Goal: Information Seeking & Learning: Check status

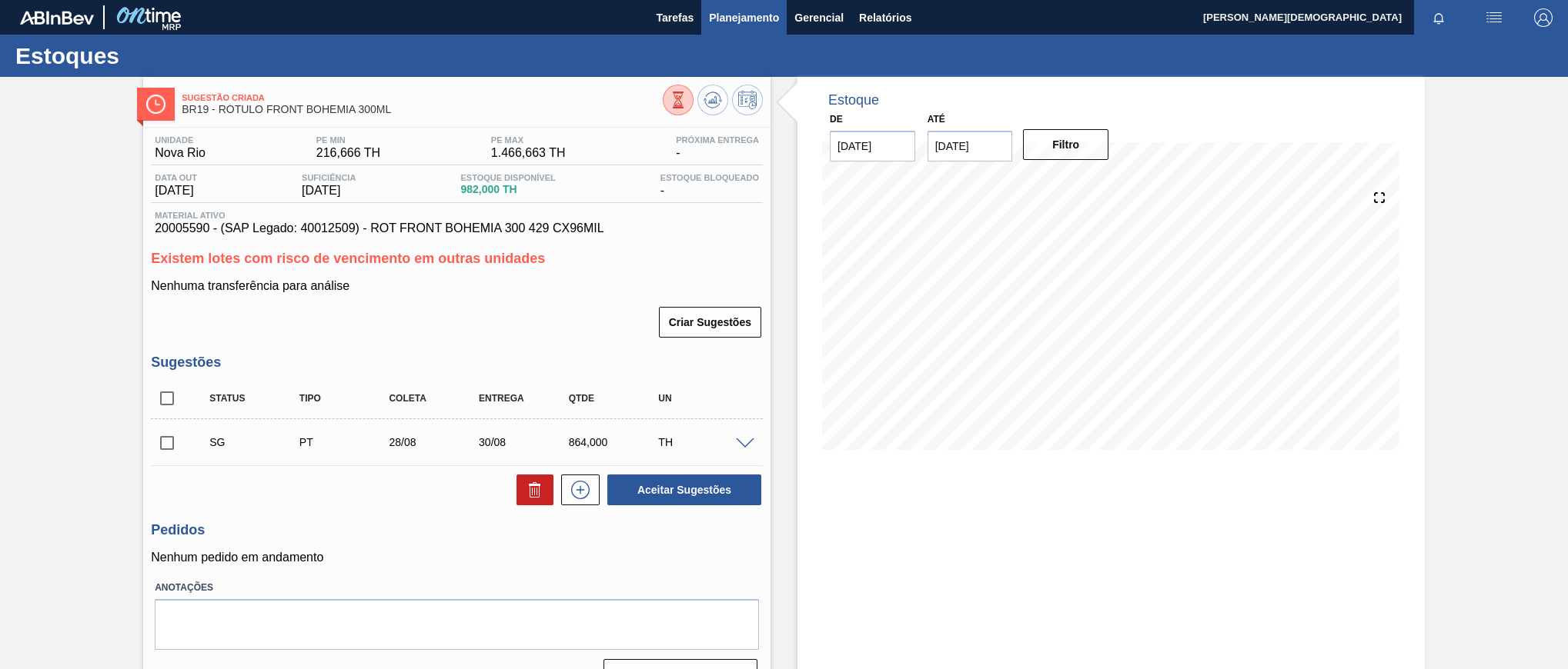
click at [764, 21] on span "Planejamento" at bounding box center [744, 18] width 70 height 19
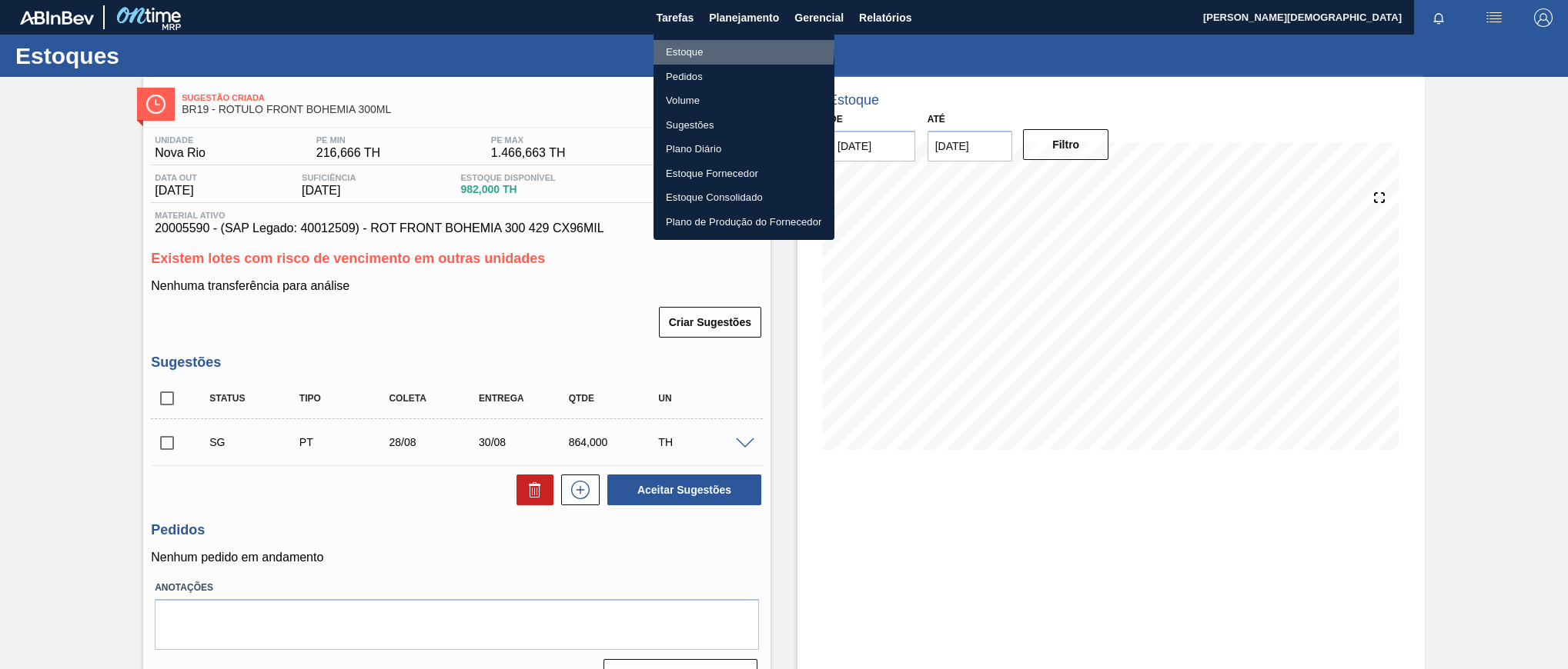
click at [699, 47] on li "Estoque" at bounding box center [743, 52] width 181 height 25
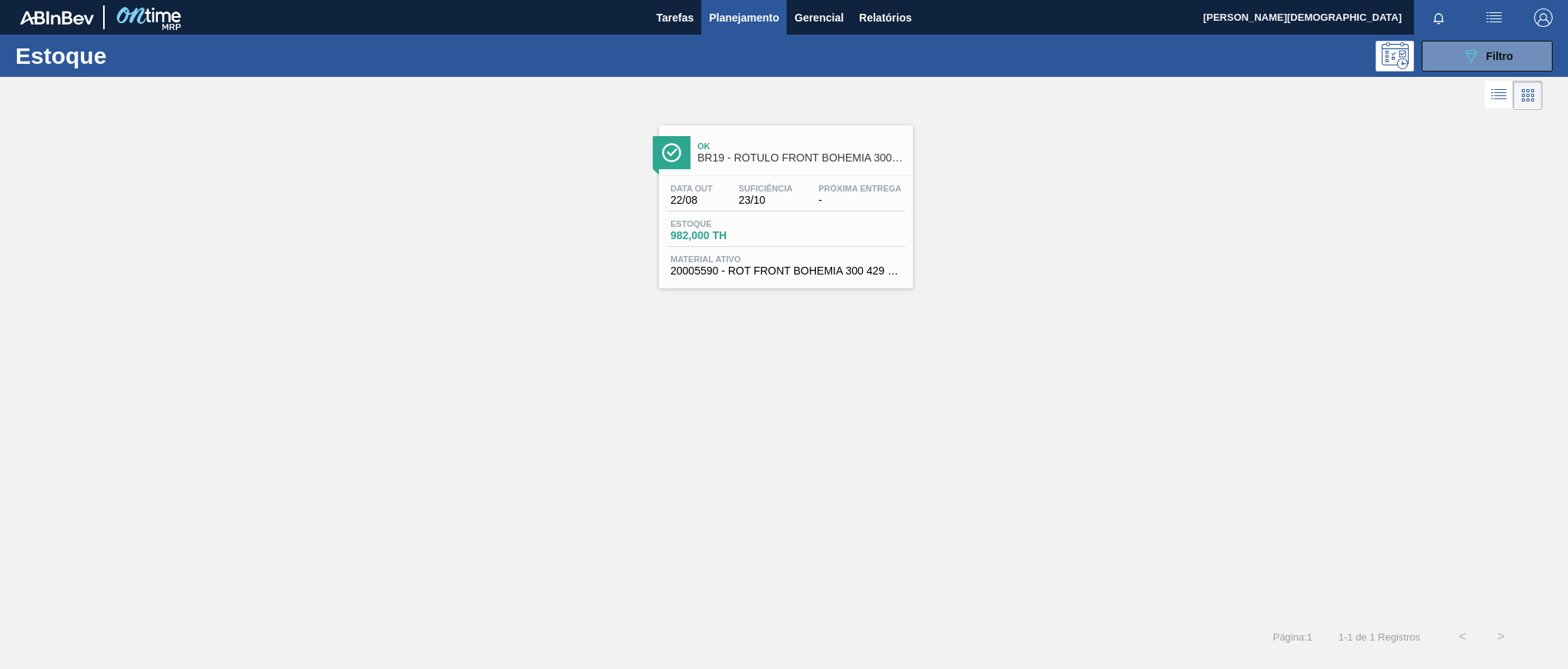
click at [787, 222] on div "Estoque 982,000 TH" at bounding box center [786, 233] width 239 height 27
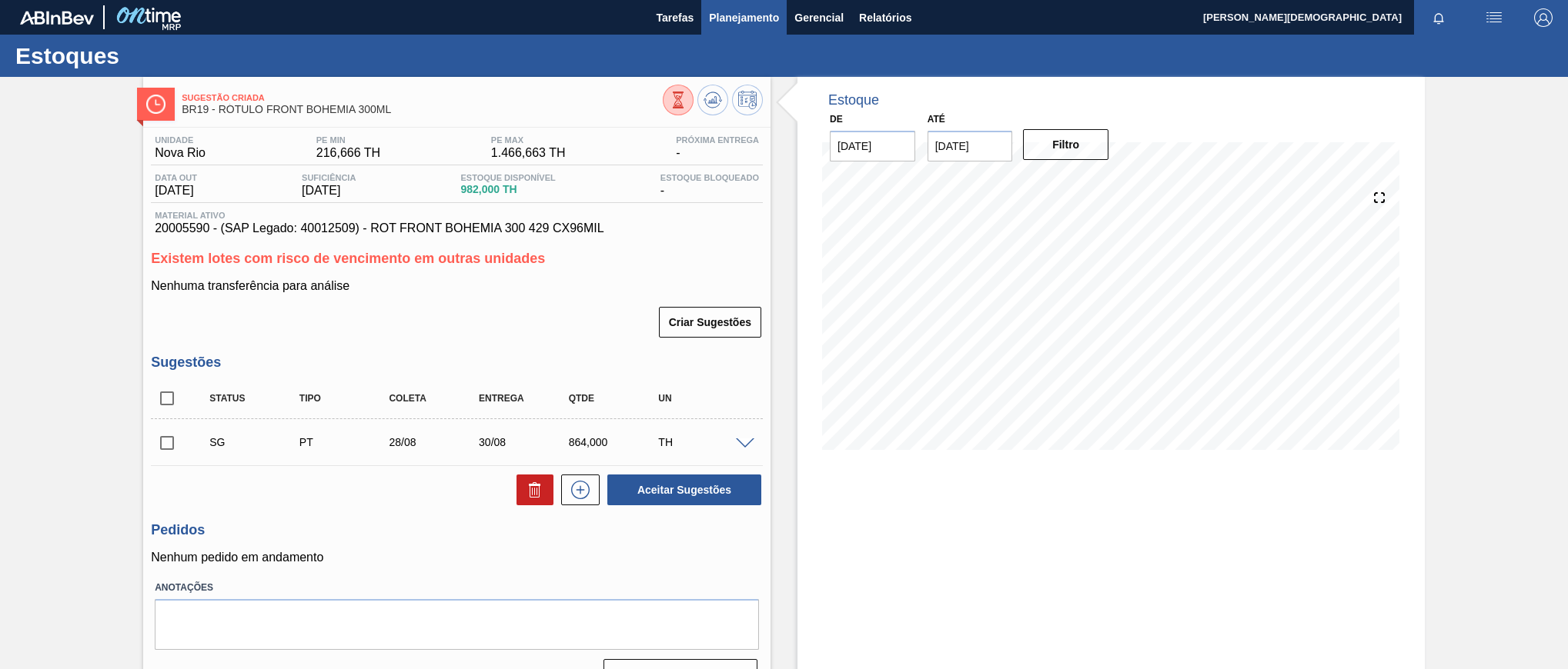
click at [736, 19] on span "Planejamento" at bounding box center [744, 18] width 70 height 19
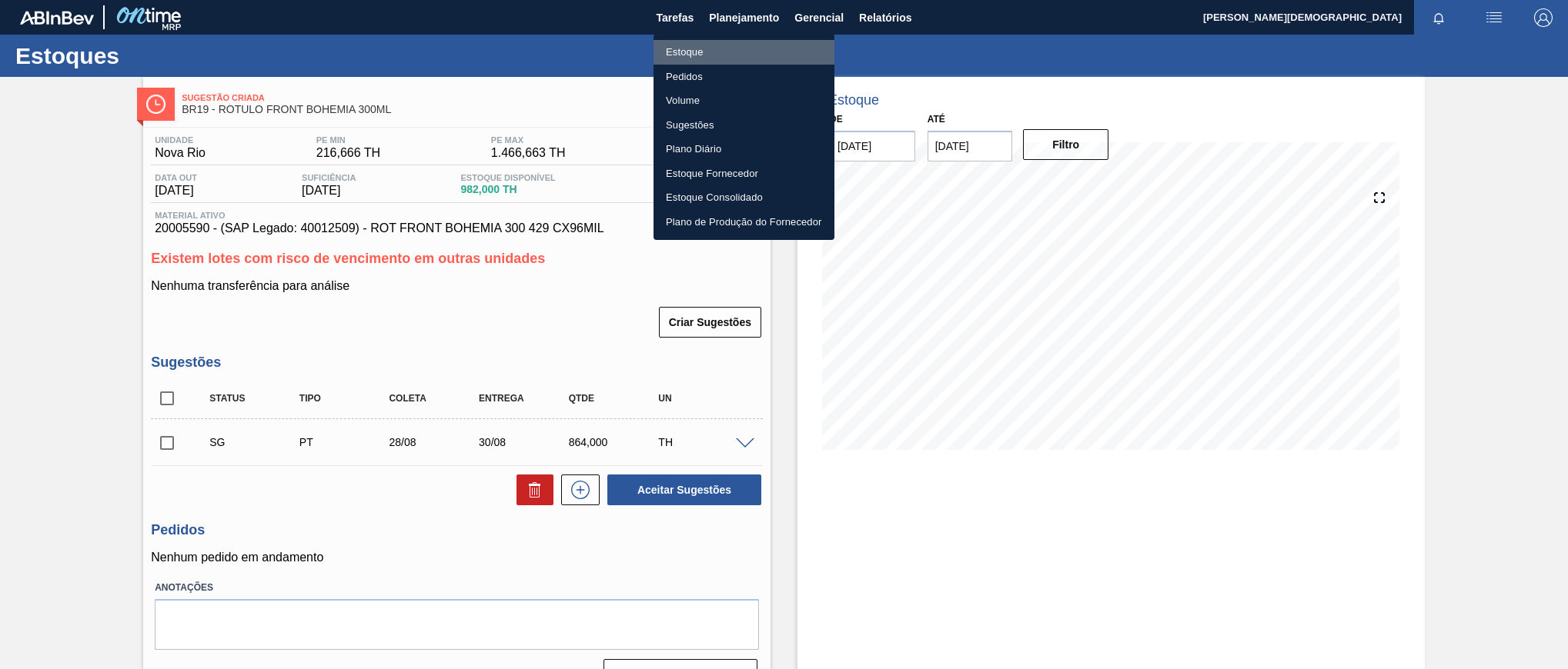
click at [798, 42] on li "Estoque" at bounding box center [743, 52] width 181 height 25
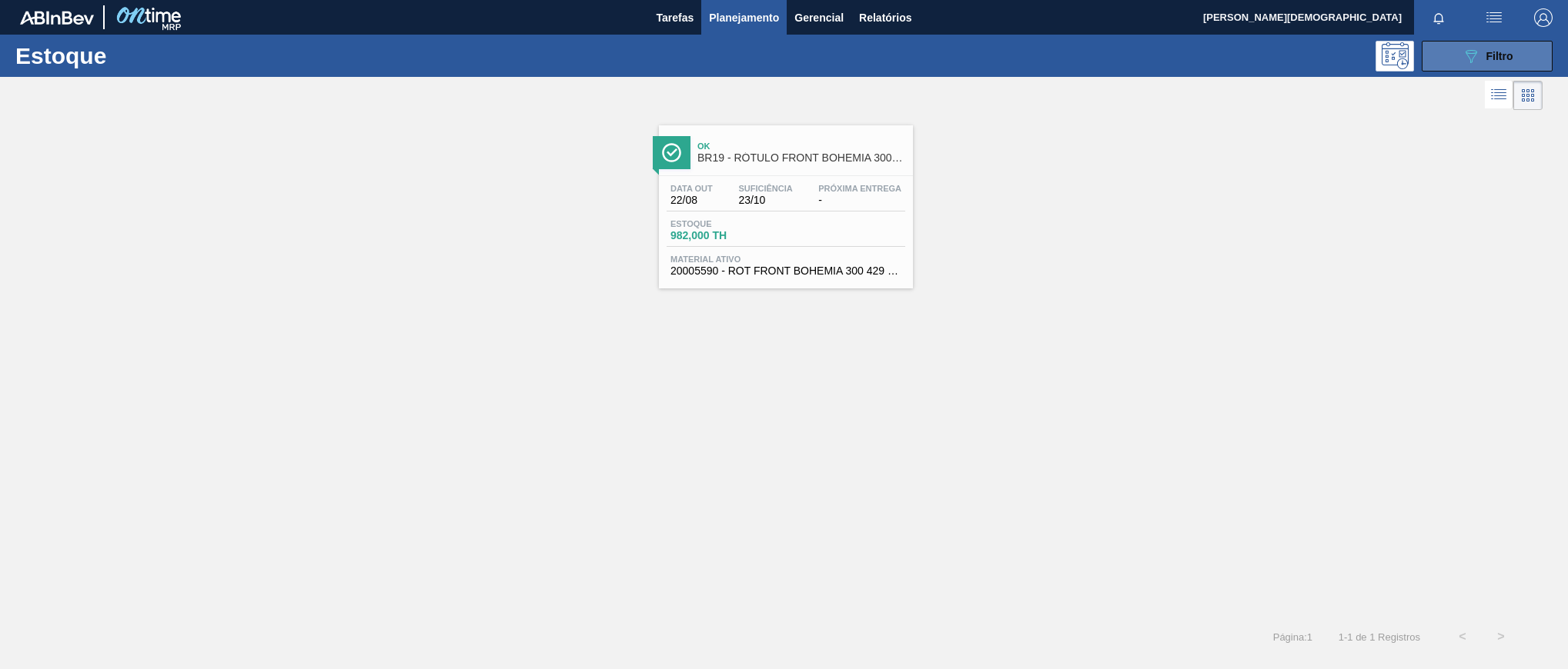
click at [1451, 70] on button "089F7B8B-B2A5-4AFE-B5C0-19BA573D28AC Filtro" at bounding box center [1487, 56] width 131 height 31
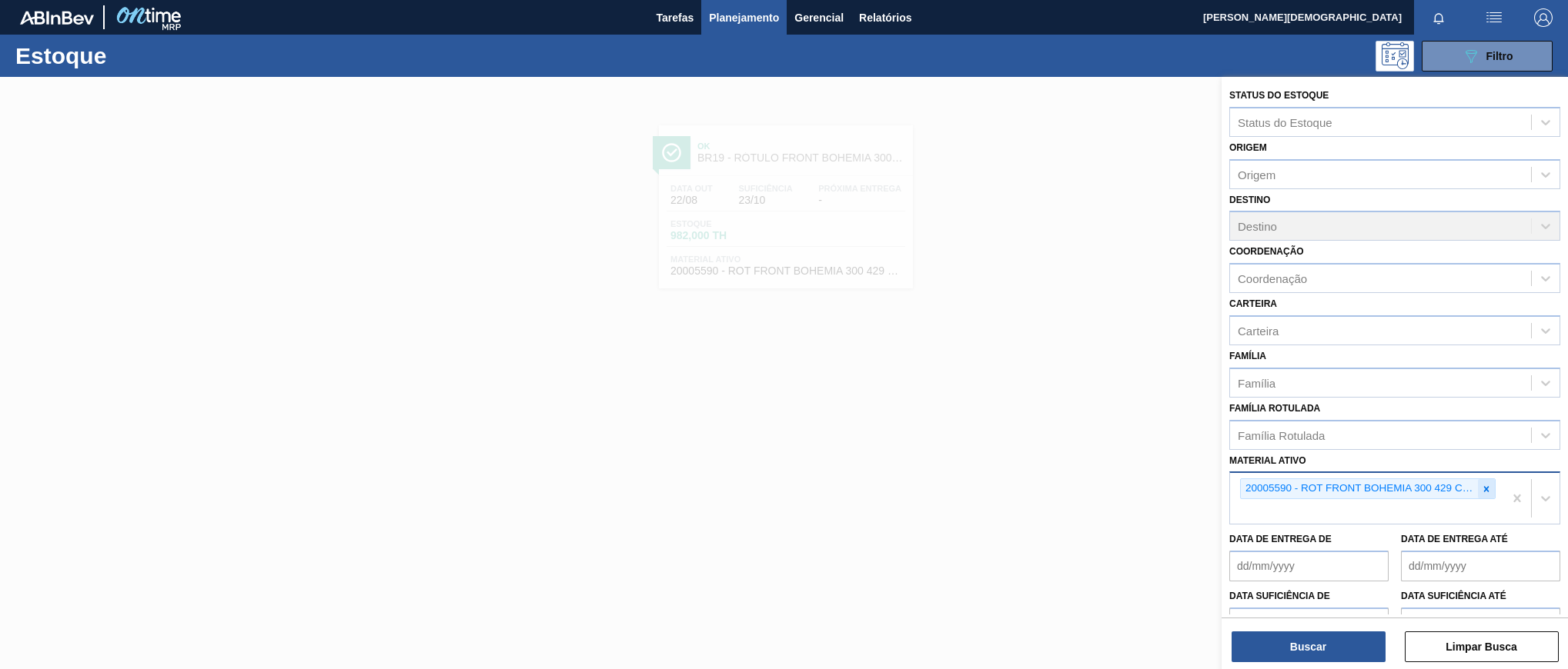
click at [1481, 494] on icon at bounding box center [1486, 489] width 11 height 11
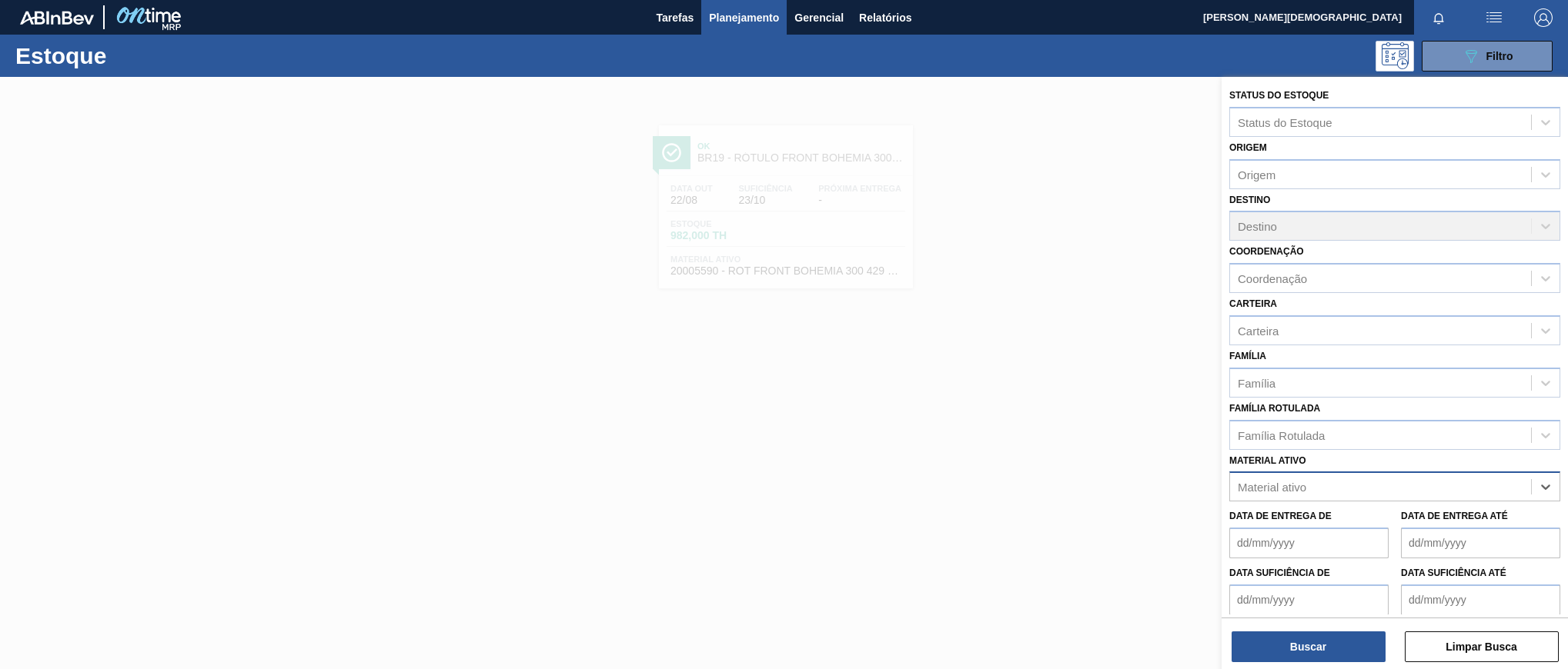
paste ativo "20005632"
type ativo "20005632"
click at [1462, 513] on div "20005632 - ROLHA MET BOHEMIA PM PO 0,19" at bounding box center [1394, 524] width 331 height 28
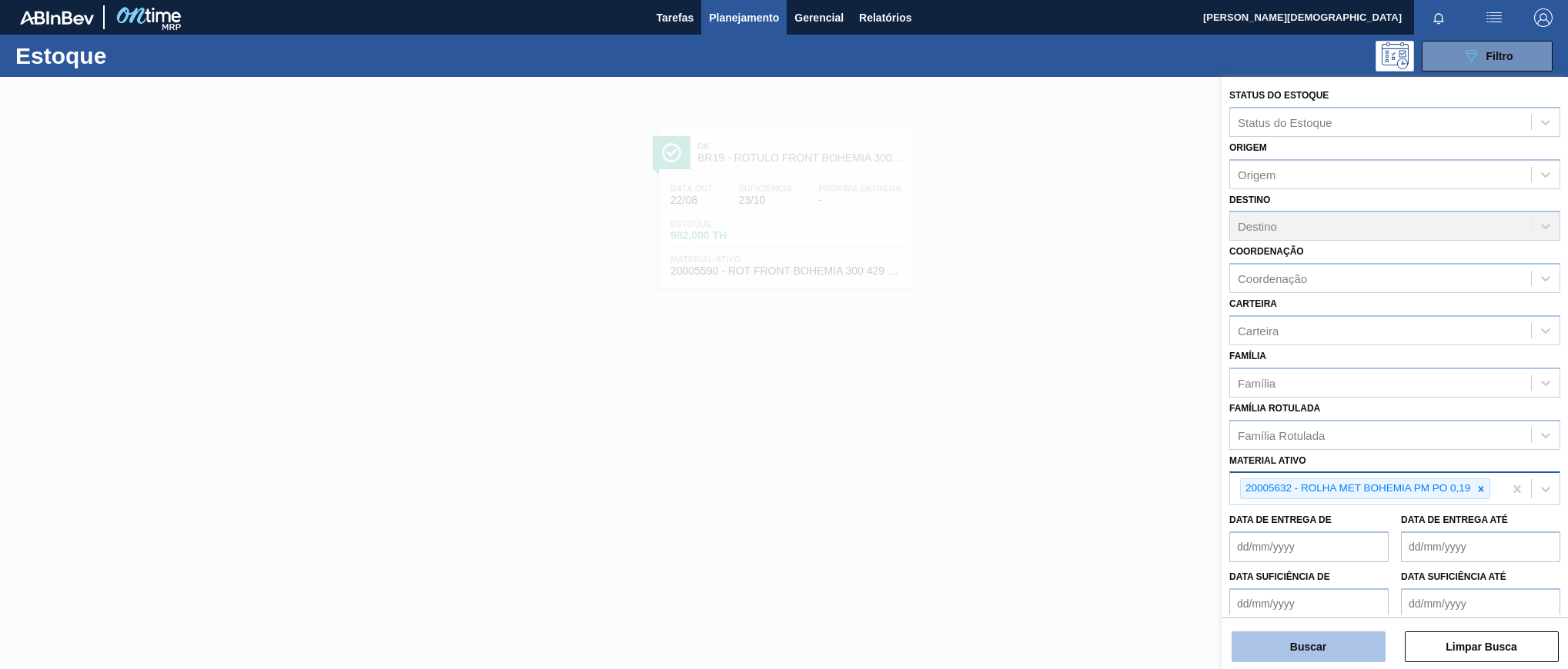
click at [1363, 644] on button "Buscar" at bounding box center [1309, 647] width 154 height 31
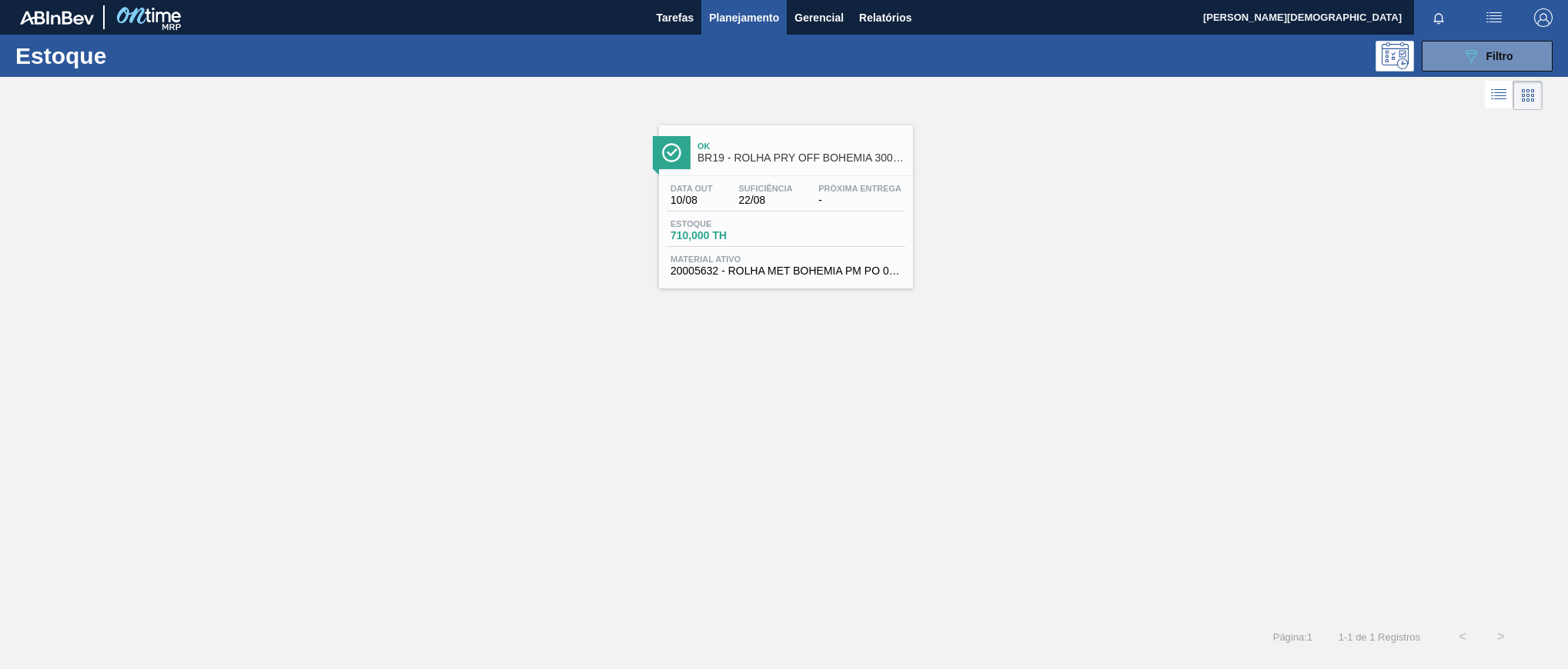
click at [823, 201] on span "-" at bounding box center [859, 199] width 83 height 11
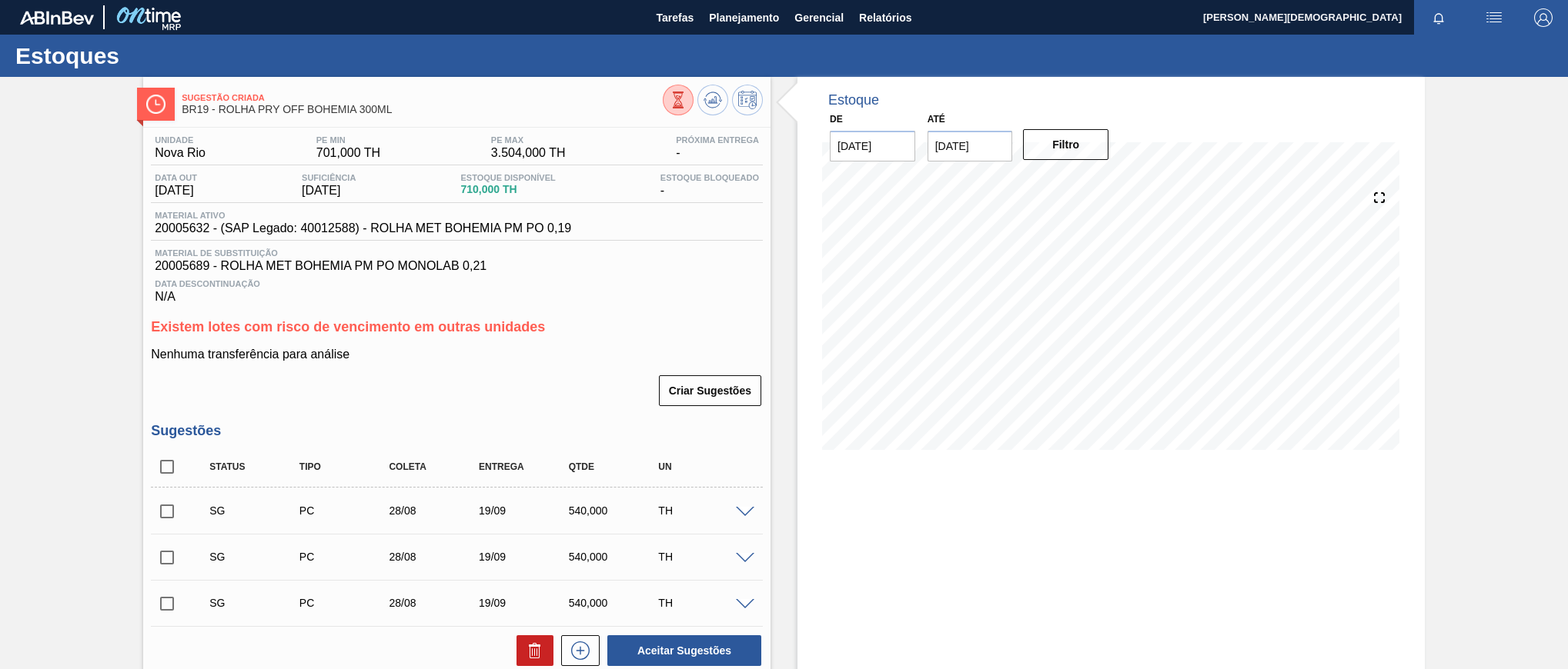
click at [180, 268] on span "20005689 - ROLHA MET BOHEMIA PM PO MONOLAB 0,21" at bounding box center [457, 266] width 604 height 14
copy span "20005689"
click at [772, 19] on span "Planejamento" at bounding box center [744, 18] width 70 height 19
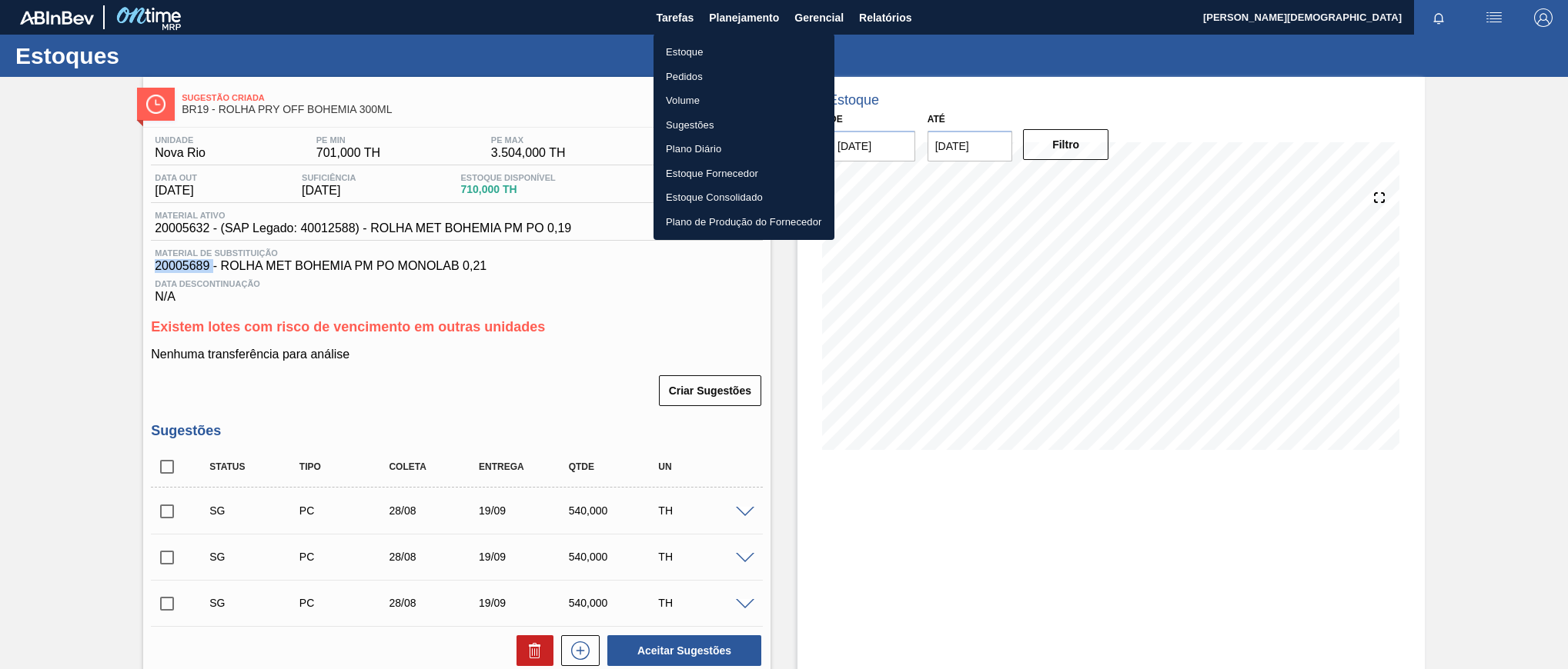
click at [758, 46] on li "Estoque" at bounding box center [743, 52] width 181 height 25
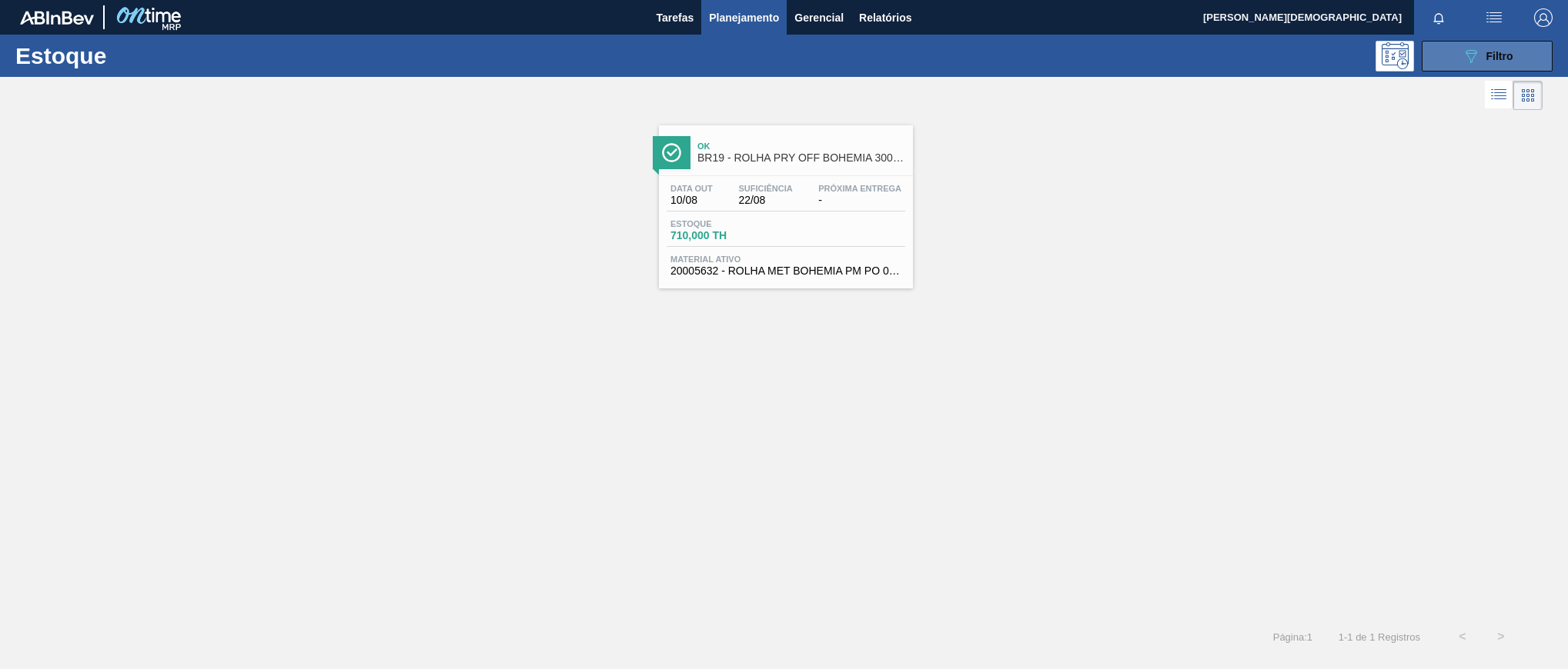
click at [1484, 56] on div "089F7B8B-B2A5-4AFE-B5C0-19BA573D28AC Filtro" at bounding box center [1487, 56] width 51 height 19
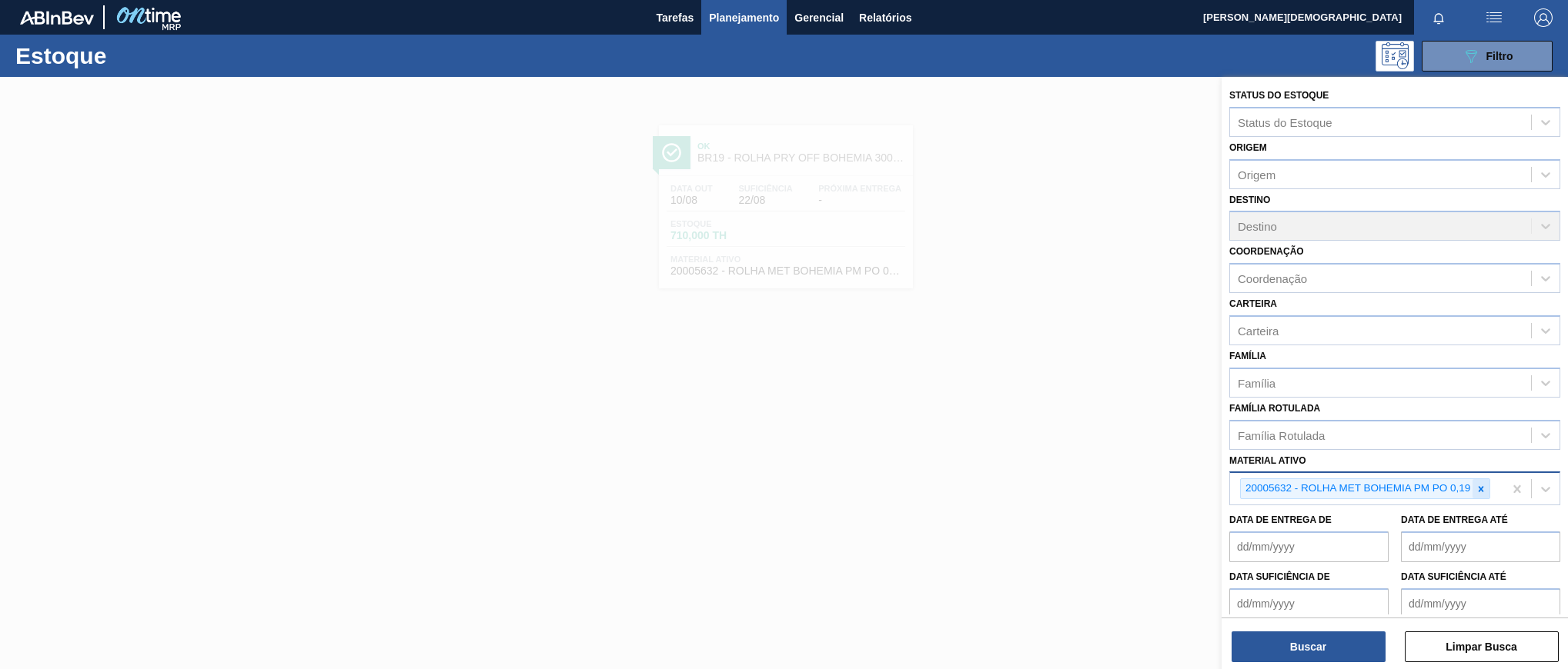
click at [1488, 490] on div at bounding box center [1481, 488] width 17 height 19
paste ativo "20005689"
type ativo "20005689"
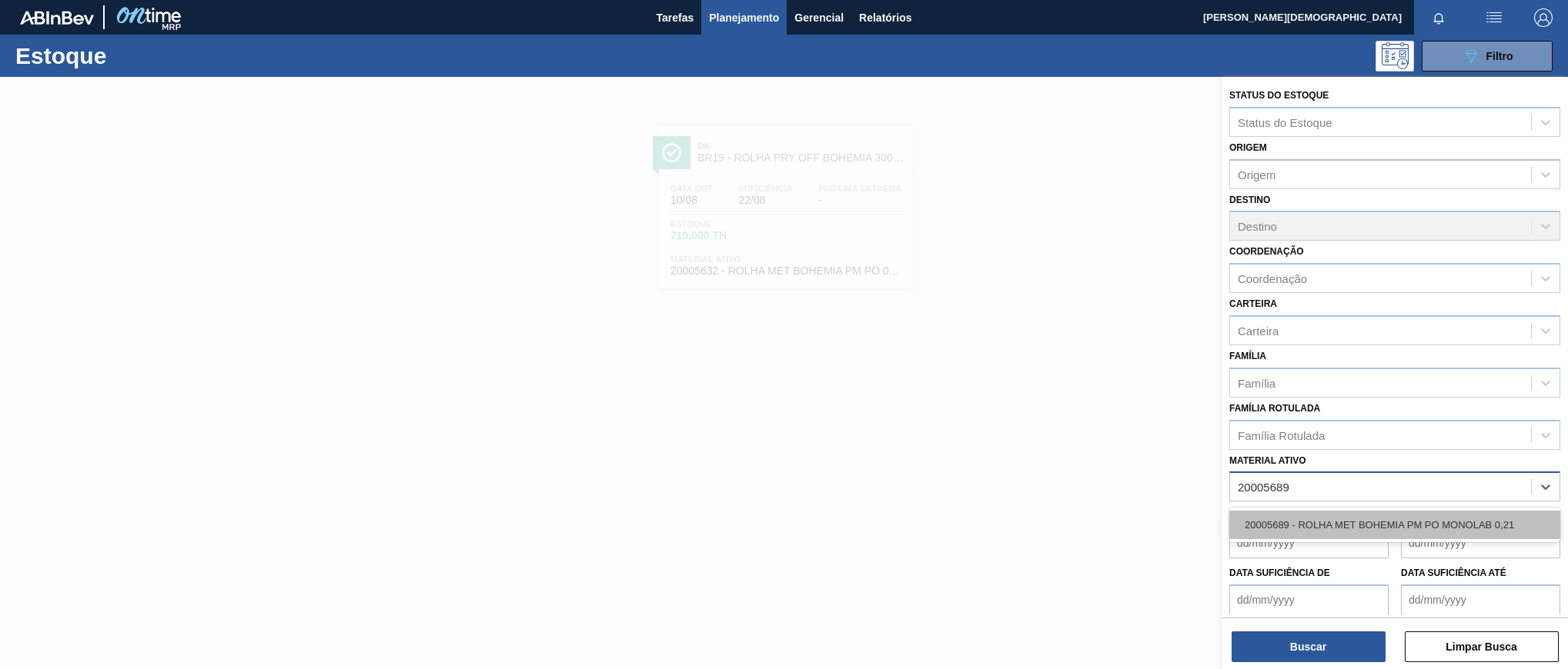
click at [1411, 512] on div "20005689 - ROLHA MET BOHEMIA PM PO MONOLAB 0,21" at bounding box center [1394, 524] width 331 height 28
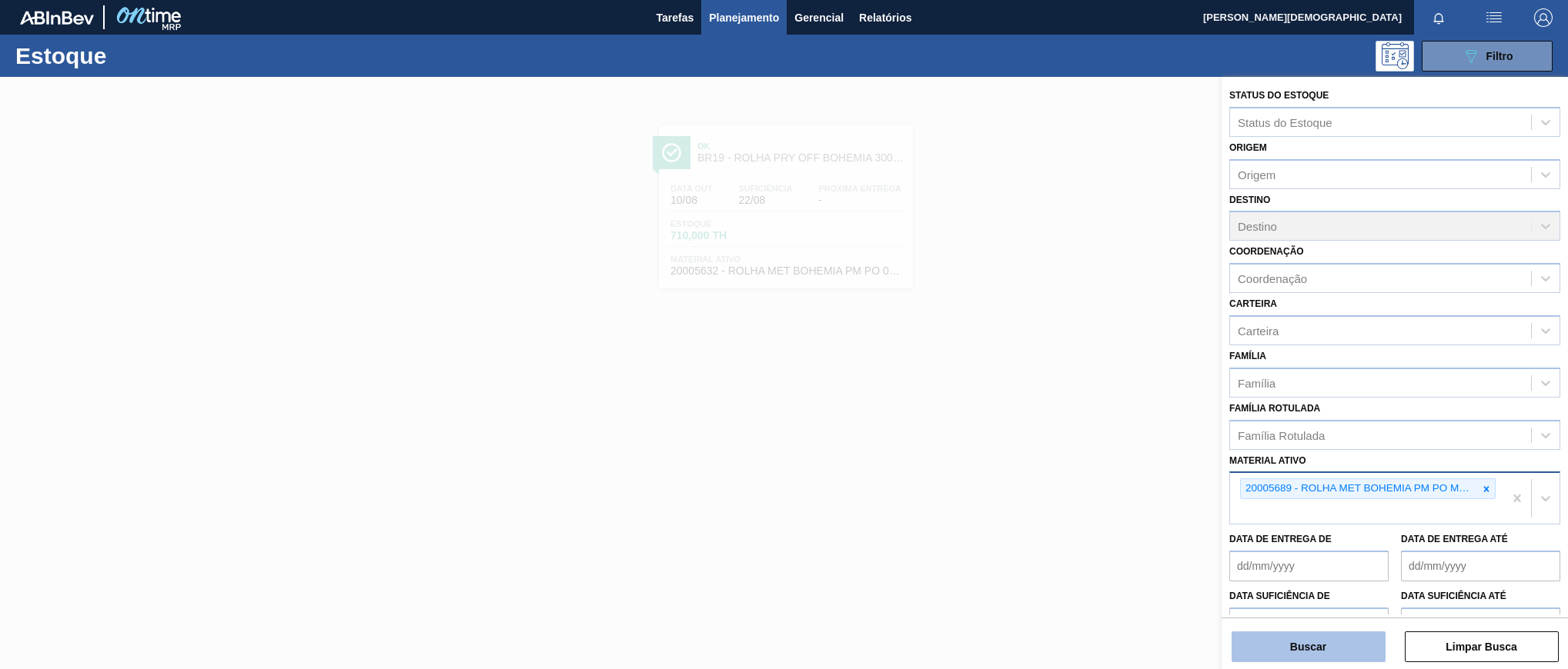
click at [1357, 646] on button "Buscar" at bounding box center [1309, 647] width 154 height 31
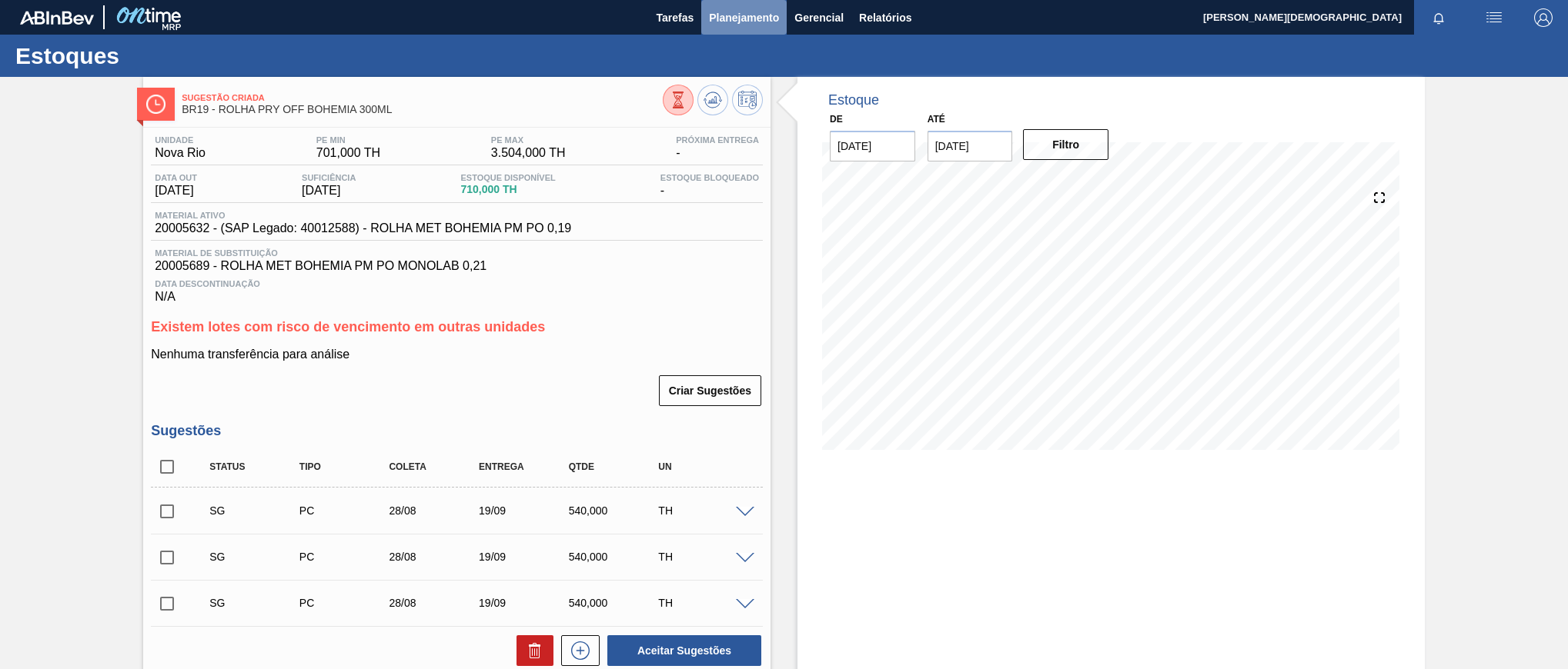
click at [728, 27] on button "Planejamento" at bounding box center [744, 17] width 86 height 34
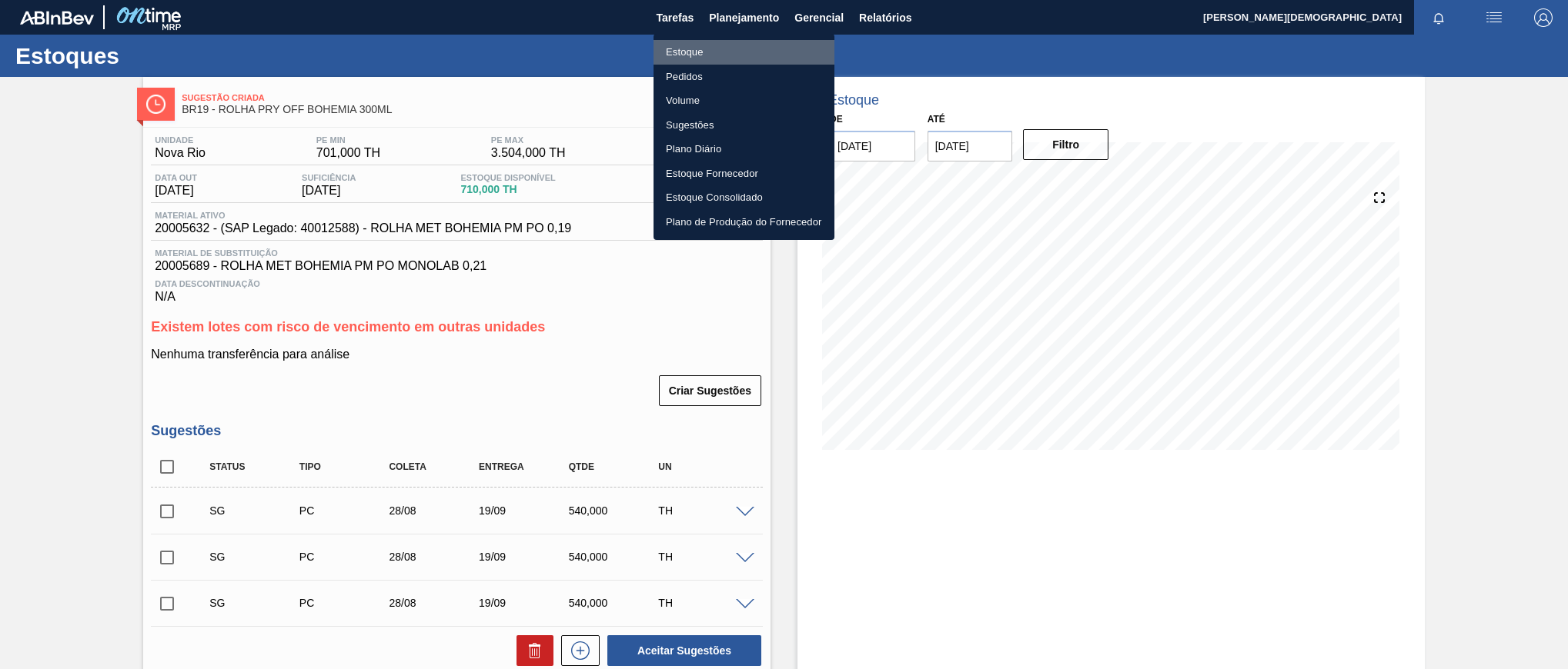
click at [763, 51] on li "Estoque" at bounding box center [743, 52] width 181 height 25
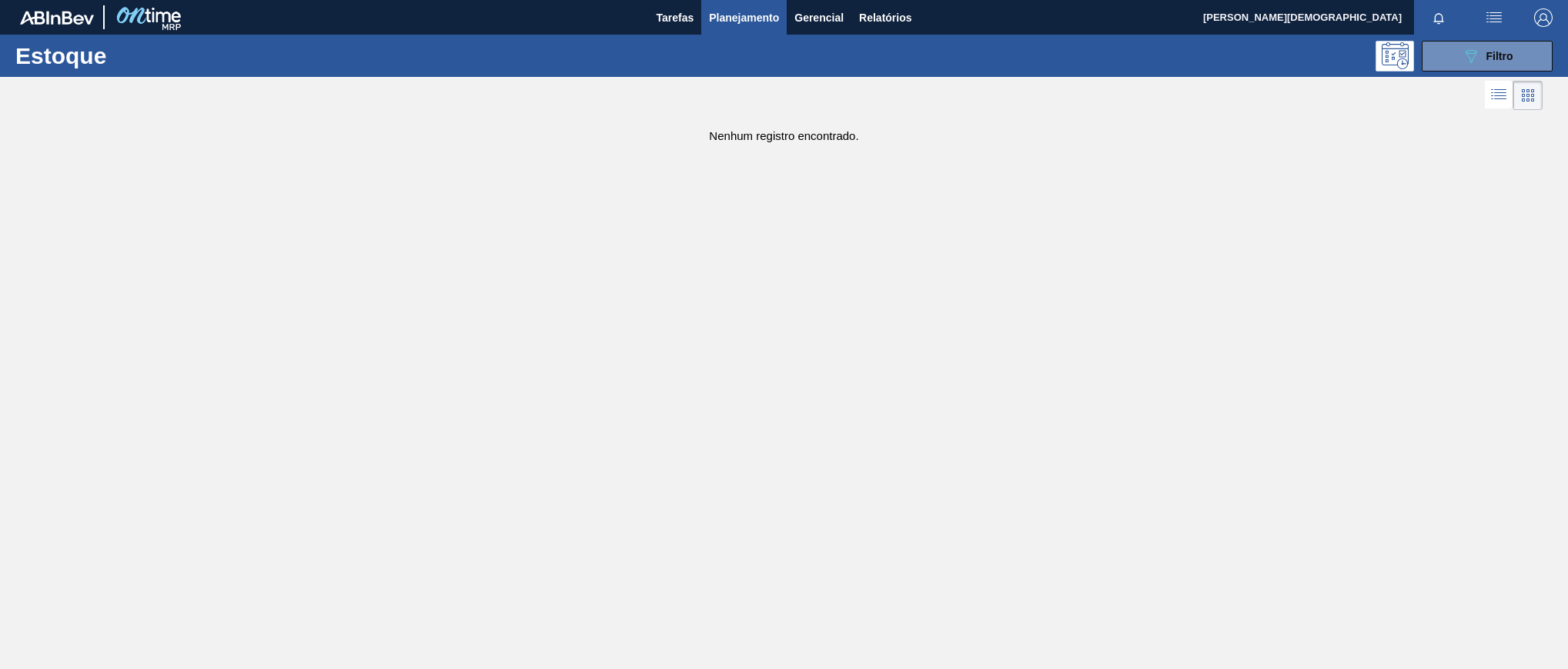
click at [1483, 77] on div at bounding box center [771, 95] width 1542 height 37
click at [1478, 62] on icon "089F7B8B-B2A5-4AFE-B5C0-19BA573D28AC" at bounding box center [1470, 56] width 19 height 19
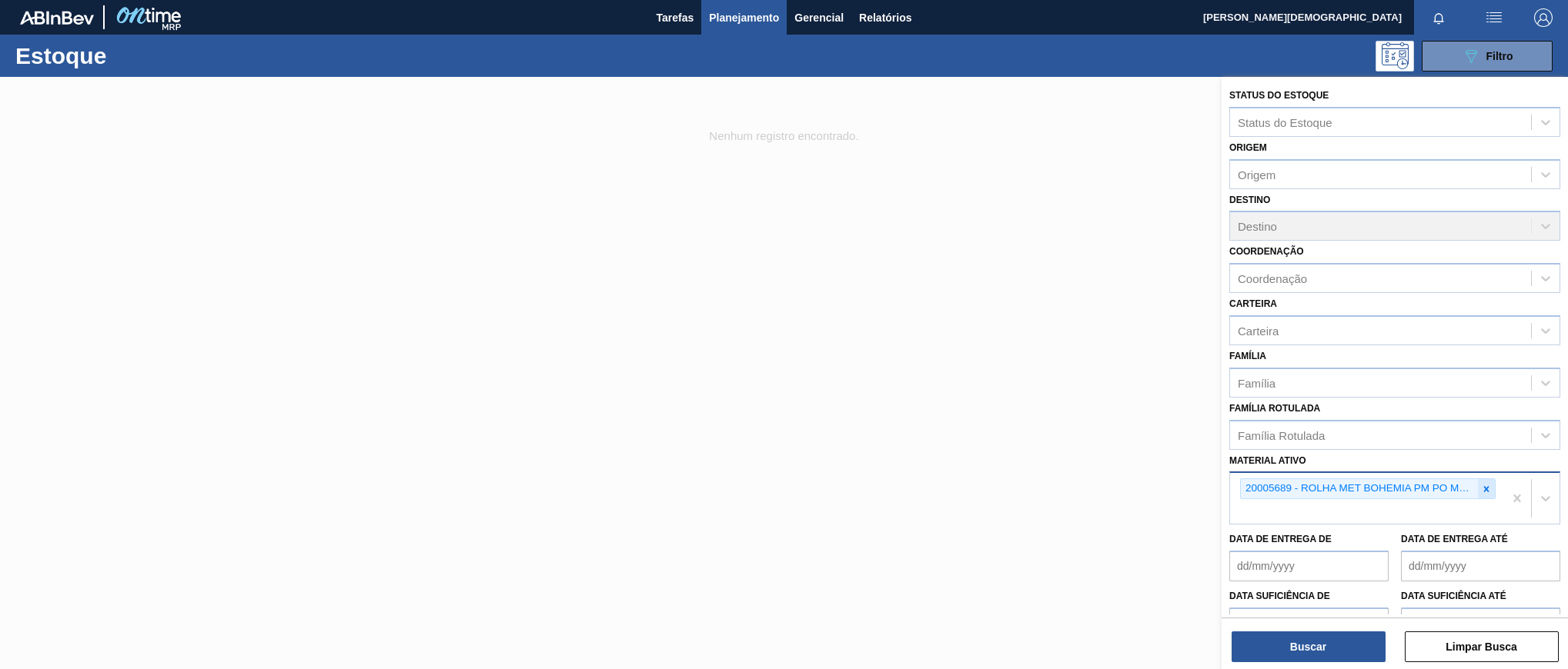
click at [1481, 487] on icon at bounding box center [1486, 489] width 11 height 11
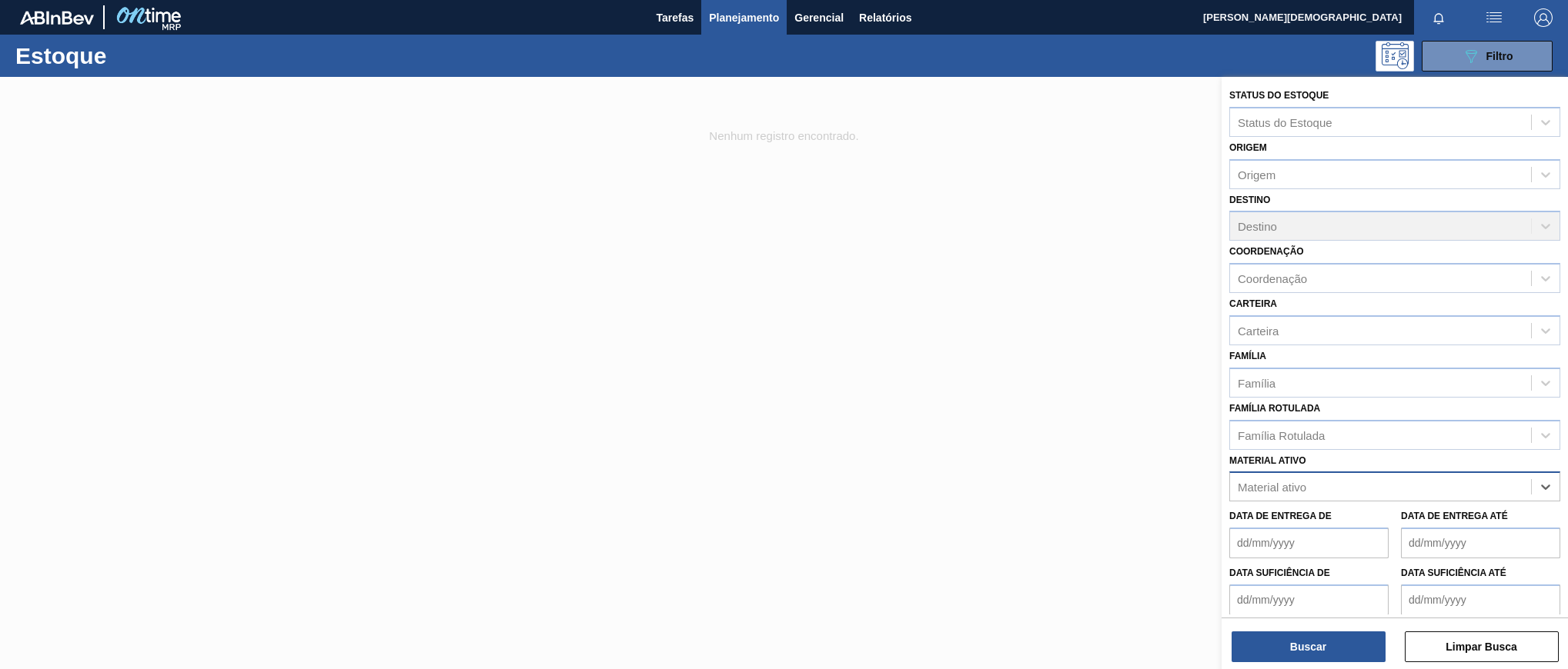
paste ativo "30012824"
type ativo "30012824"
click at [1455, 524] on div "30012824 - CX. CART. ORIG 473ML C12 SLK 429" at bounding box center [1394, 524] width 331 height 28
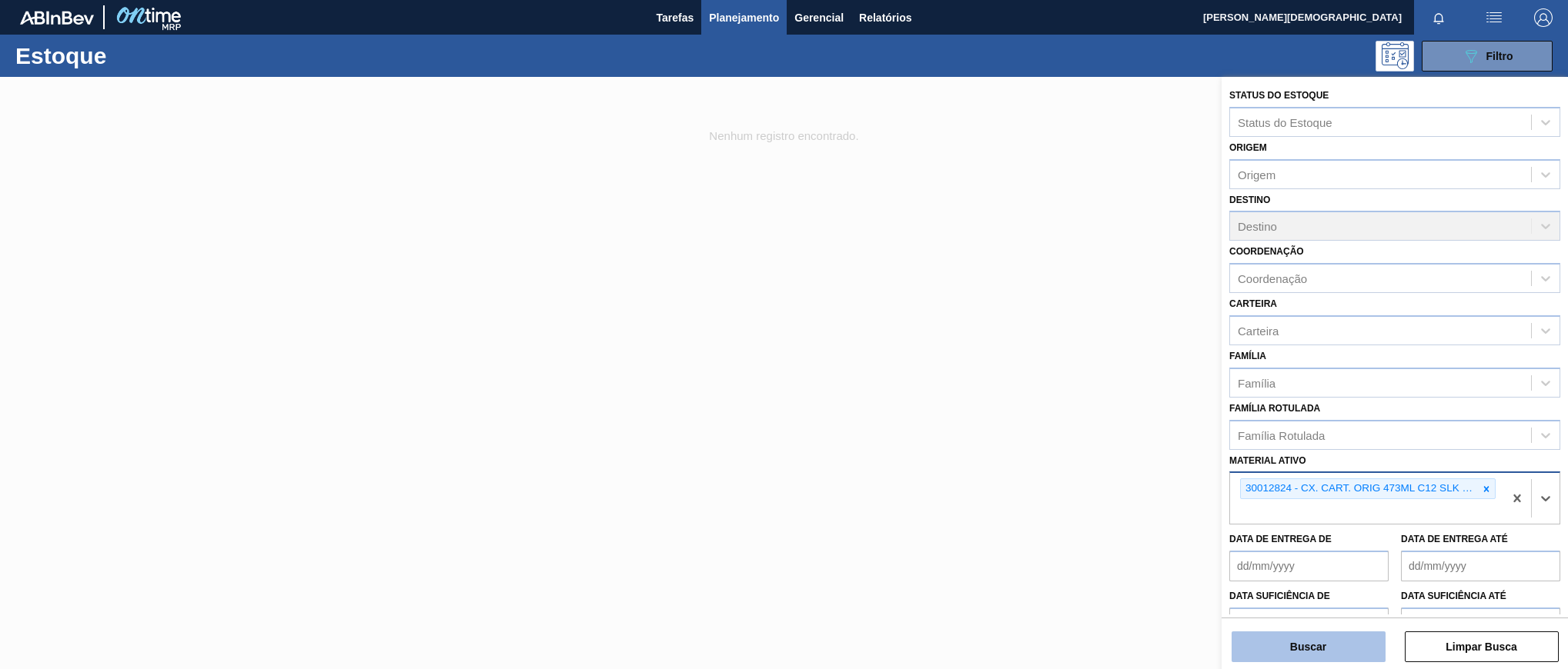
click at [1335, 659] on button "Buscar" at bounding box center [1309, 647] width 154 height 31
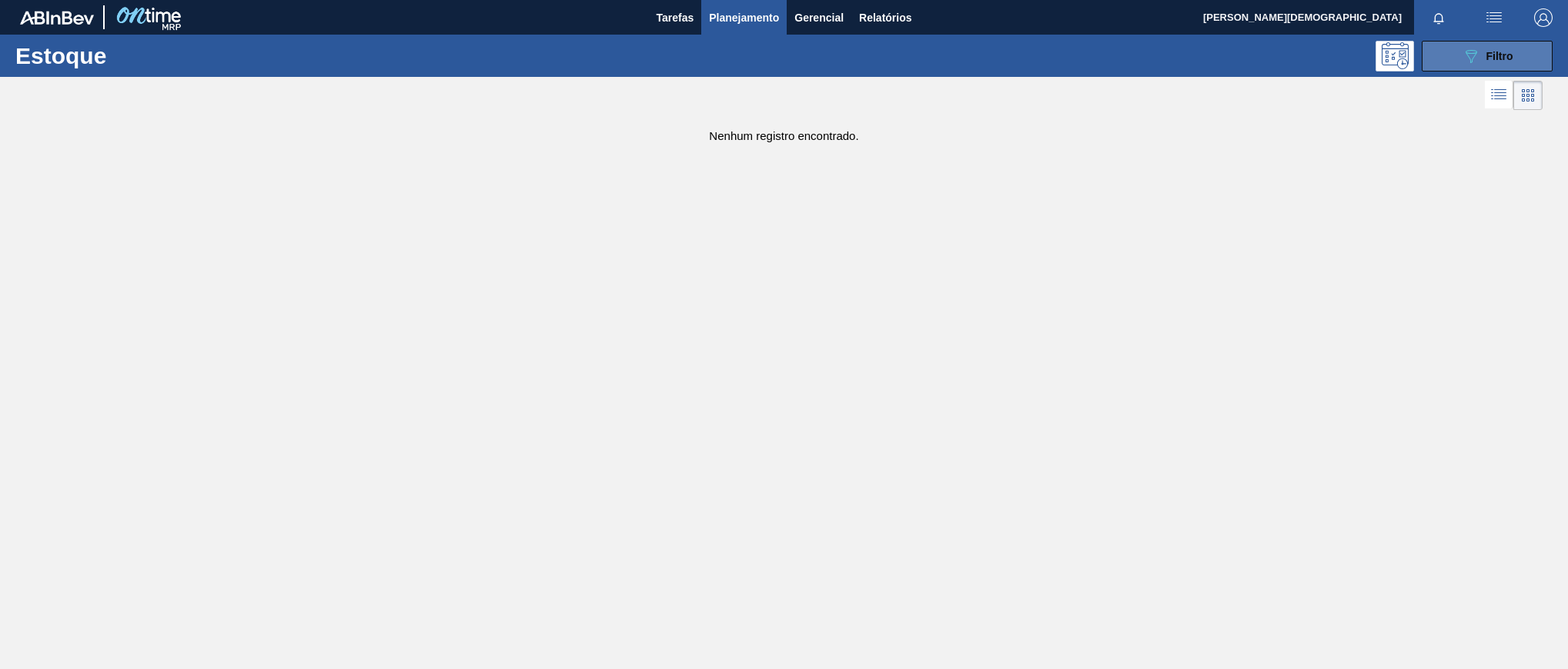
click at [1542, 56] on button "089F7B8B-B2A5-4AFE-B5C0-19BA573D28AC Filtro" at bounding box center [1487, 56] width 131 height 31
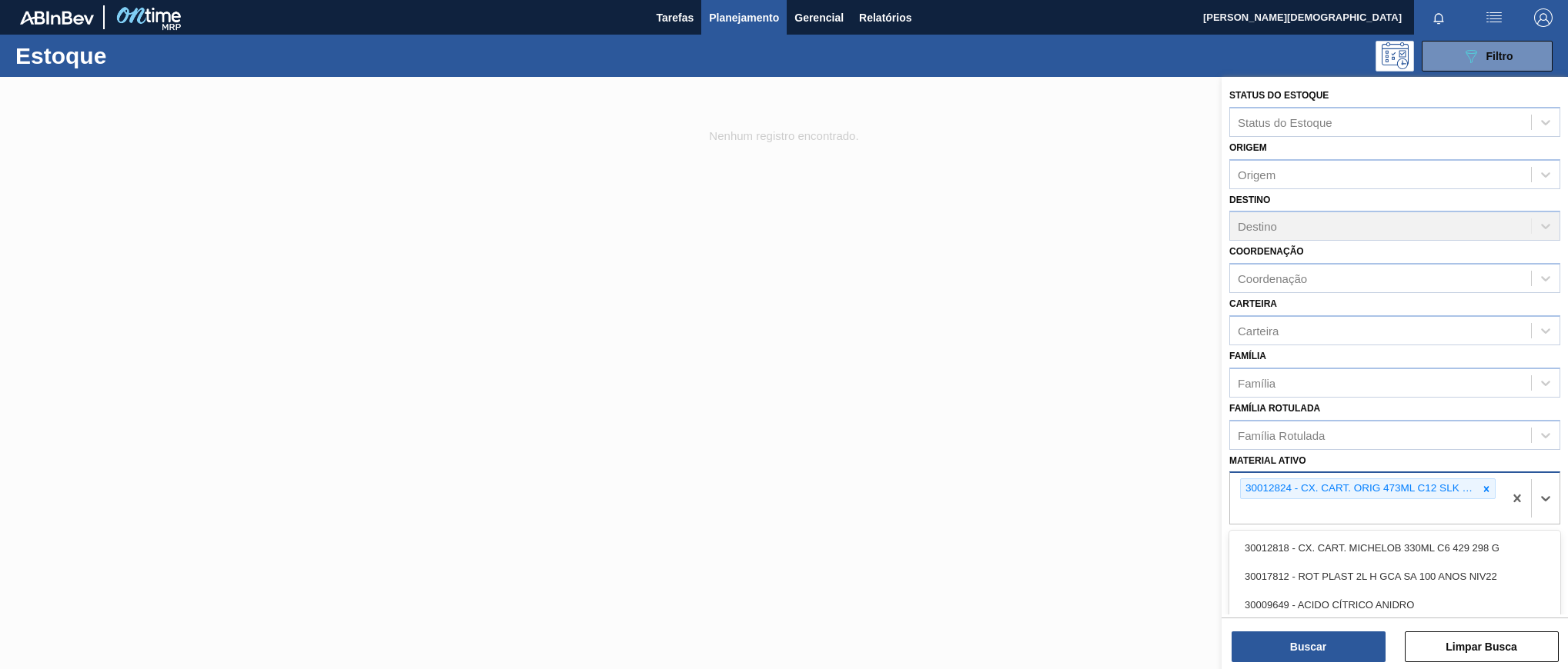
click at [1471, 507] on div "30012824 - CX. CART. ORIG 473ML C12 SLK 429" at bounding box center [1366, 498] width 273 height 50
paste ativo "30033883"
type ativo "30033883"
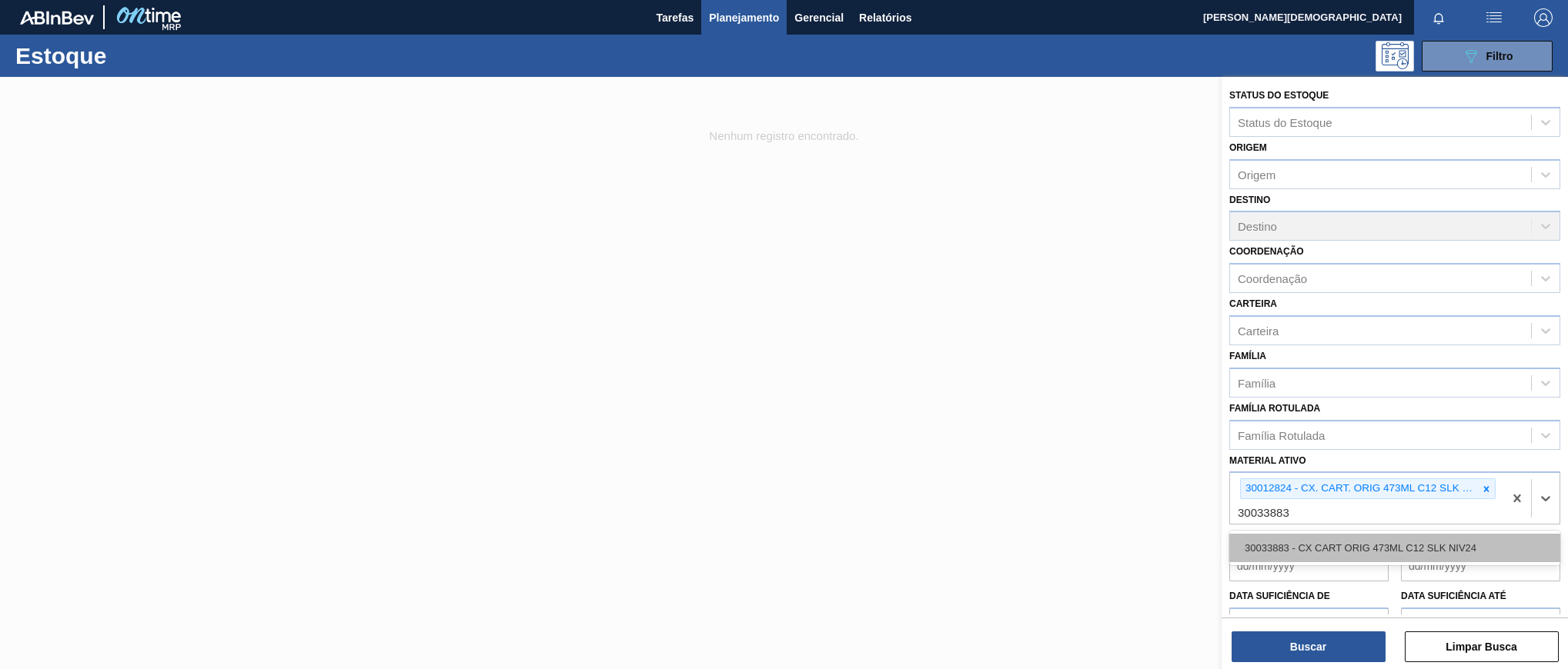
click at [1405, 545] on div "30033883 - CX CART ORIG 473ML C12 SLK NIV24" at bounding box center [1394, 548] width 331 height 28
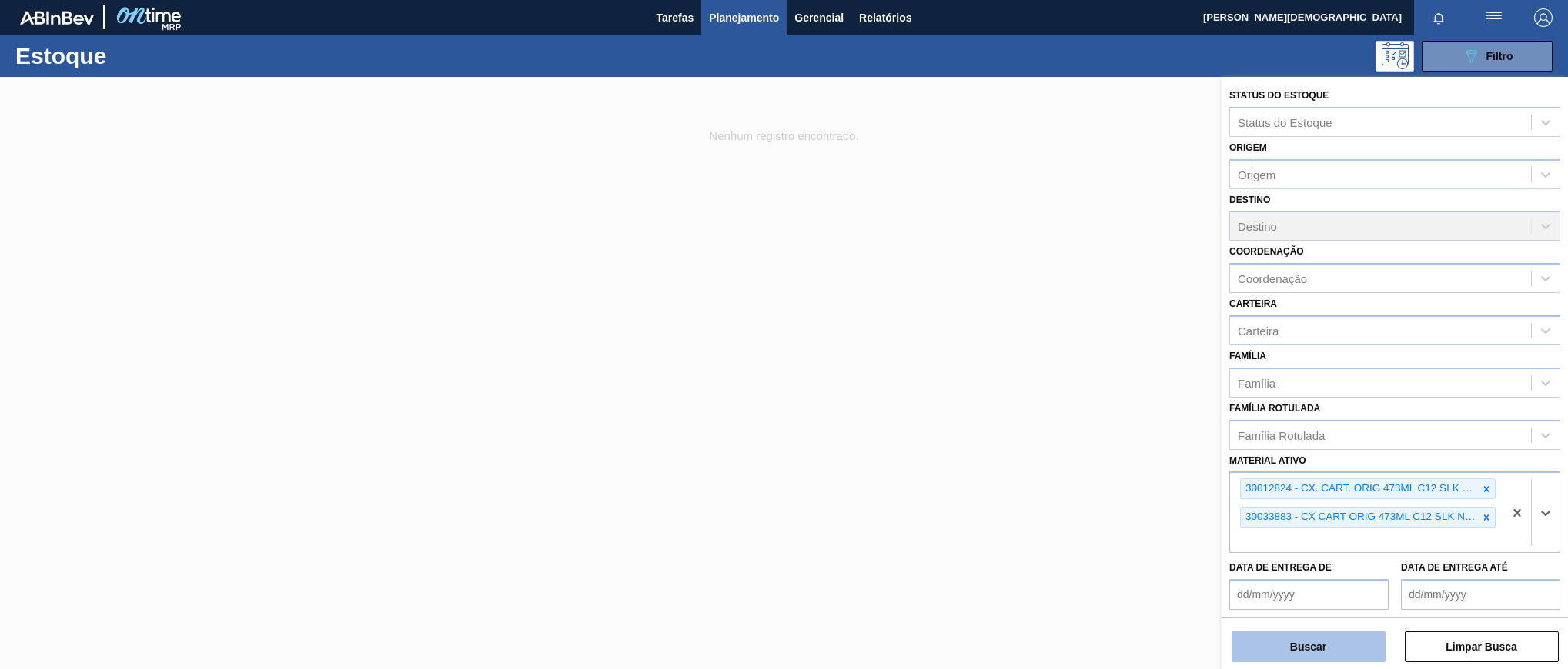
click at [1371, 654] on button "Buscar" at bounding box center [1309, 647] width 154 height 31
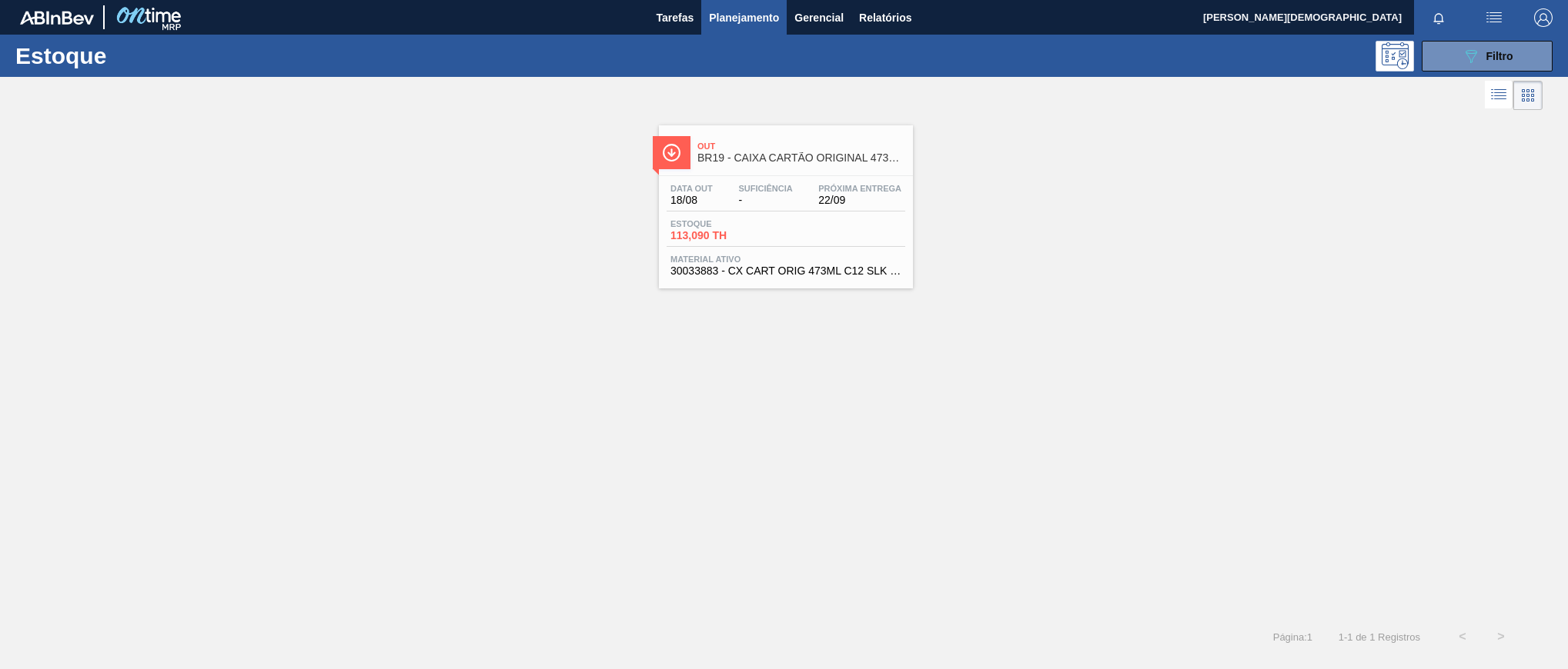
click at [760, 198] on span "-" at bounding box center [764, 199] width 54 height 11
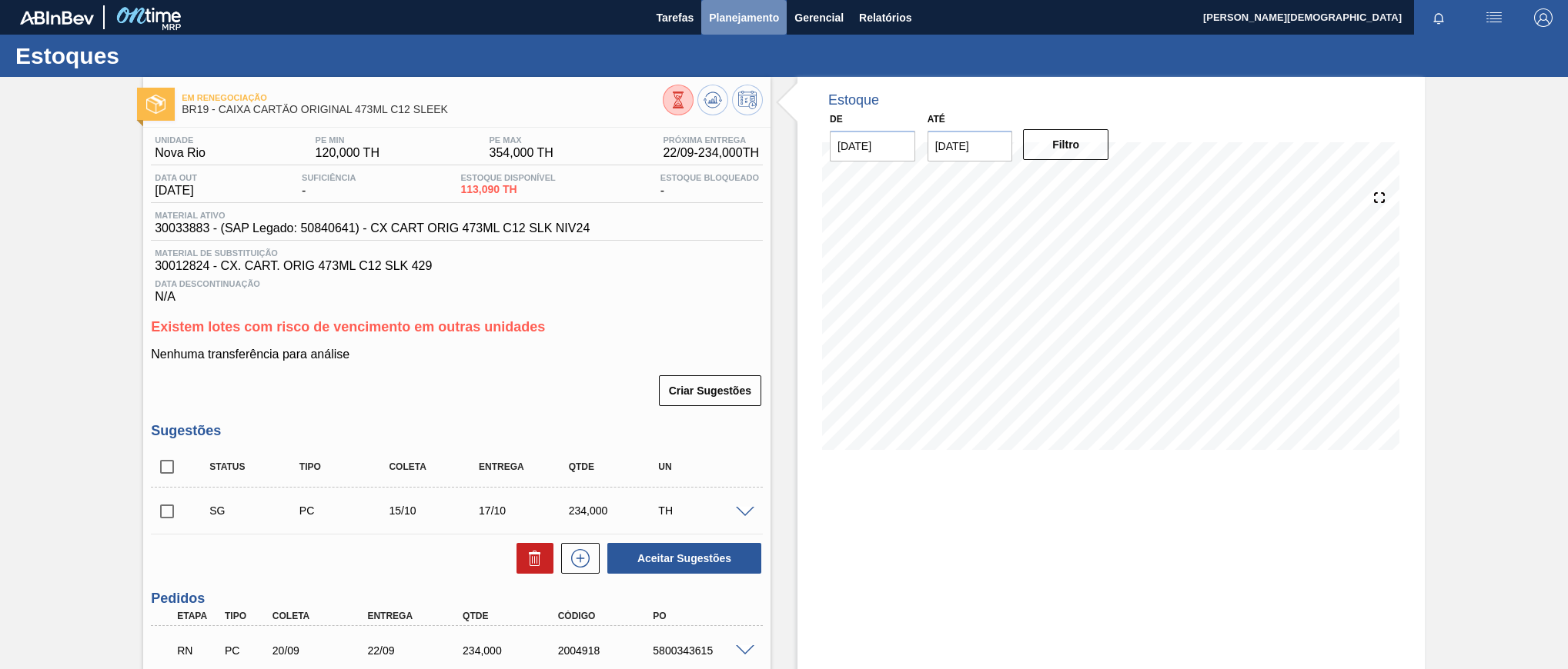
click at [746, 9] on span "Planejamento" at bounding box center [744, 18] width 70 height 19
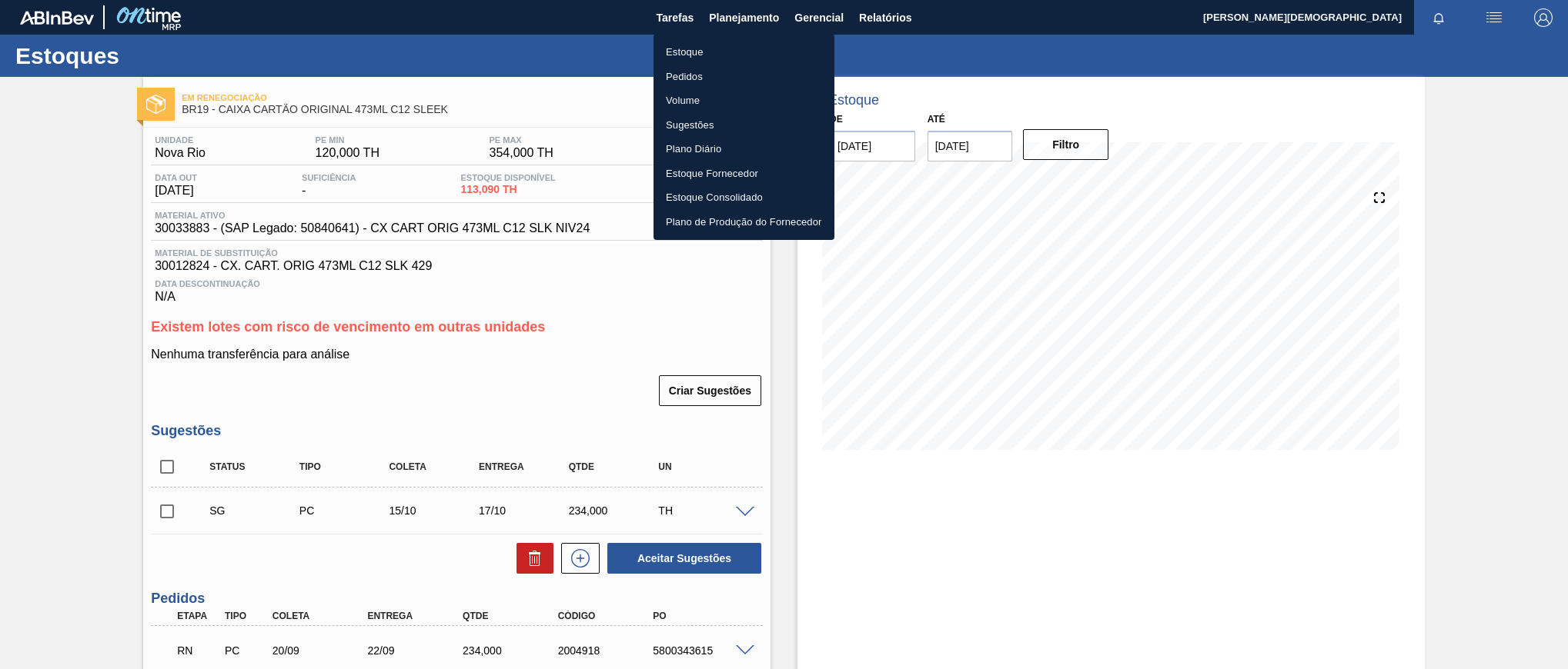
click at [728, 47] on li "Estoque" at bounding box center [743, 52] width 181 height 25
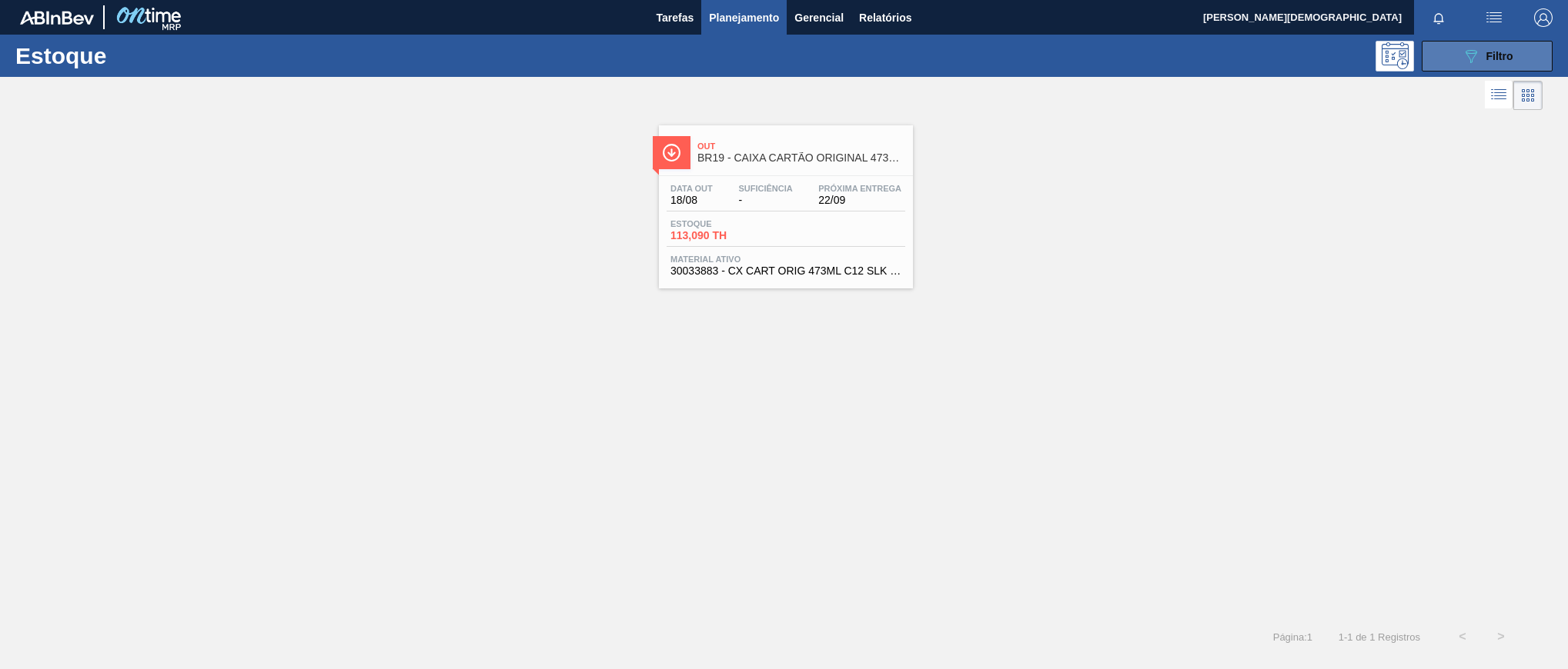
click at [1503, 58] on span "Filtro" at bounding box center [1499, 56] width 27 height 12
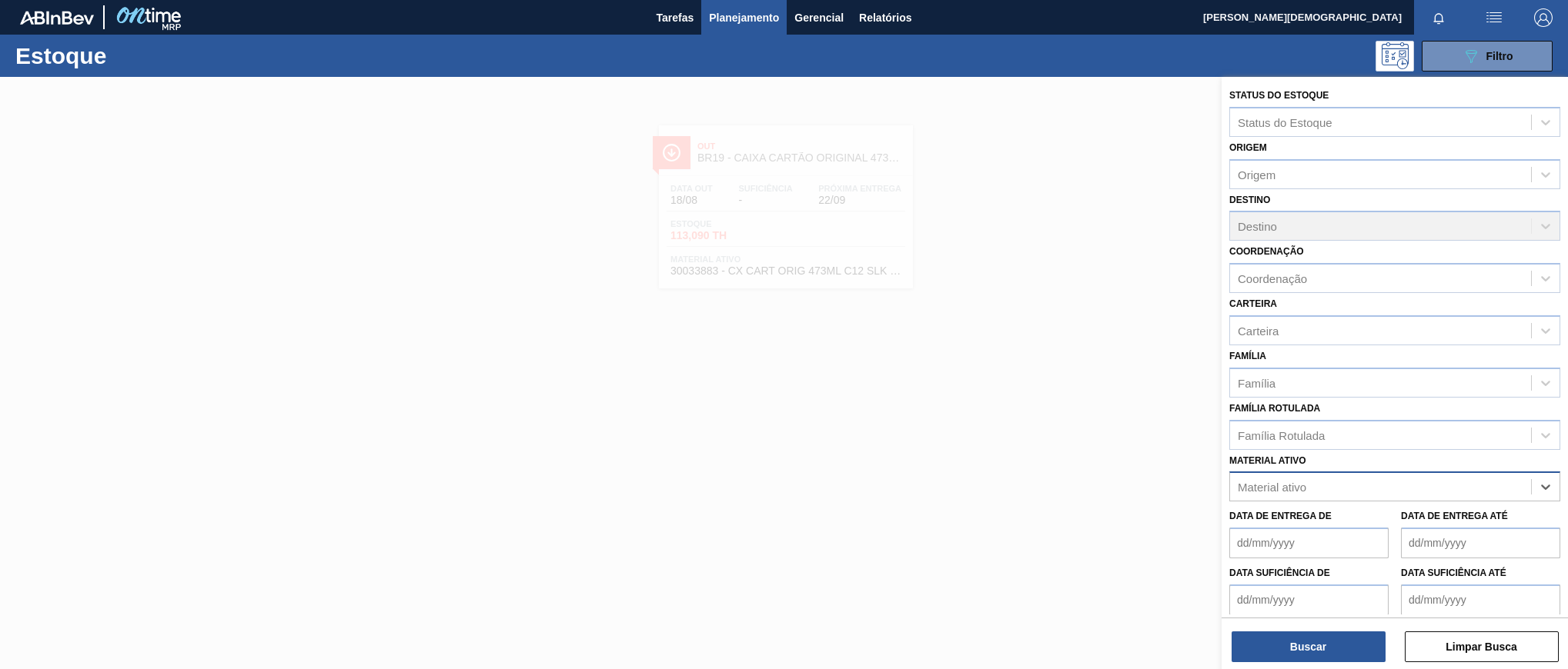
paste ativo "20005590"
type ativo "20005590"
click at [1402, 527] on div "20005590 - ROT FRONT BOHEMIA 300 429 CX96MIL" at bounding box center [1394, 524] width 331 height 28
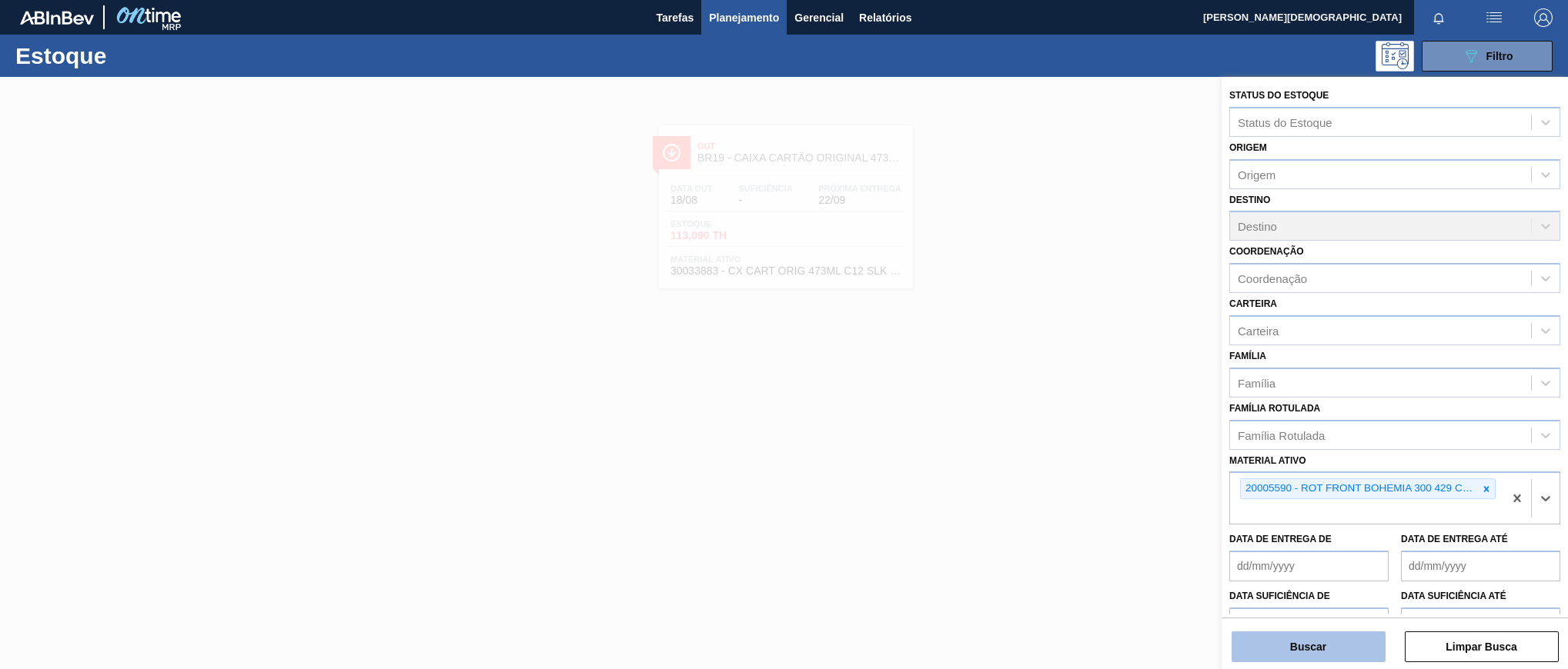
click at [1375, 642] on button "Buscar" at bounding box center [1309, 647] width 154 height 31
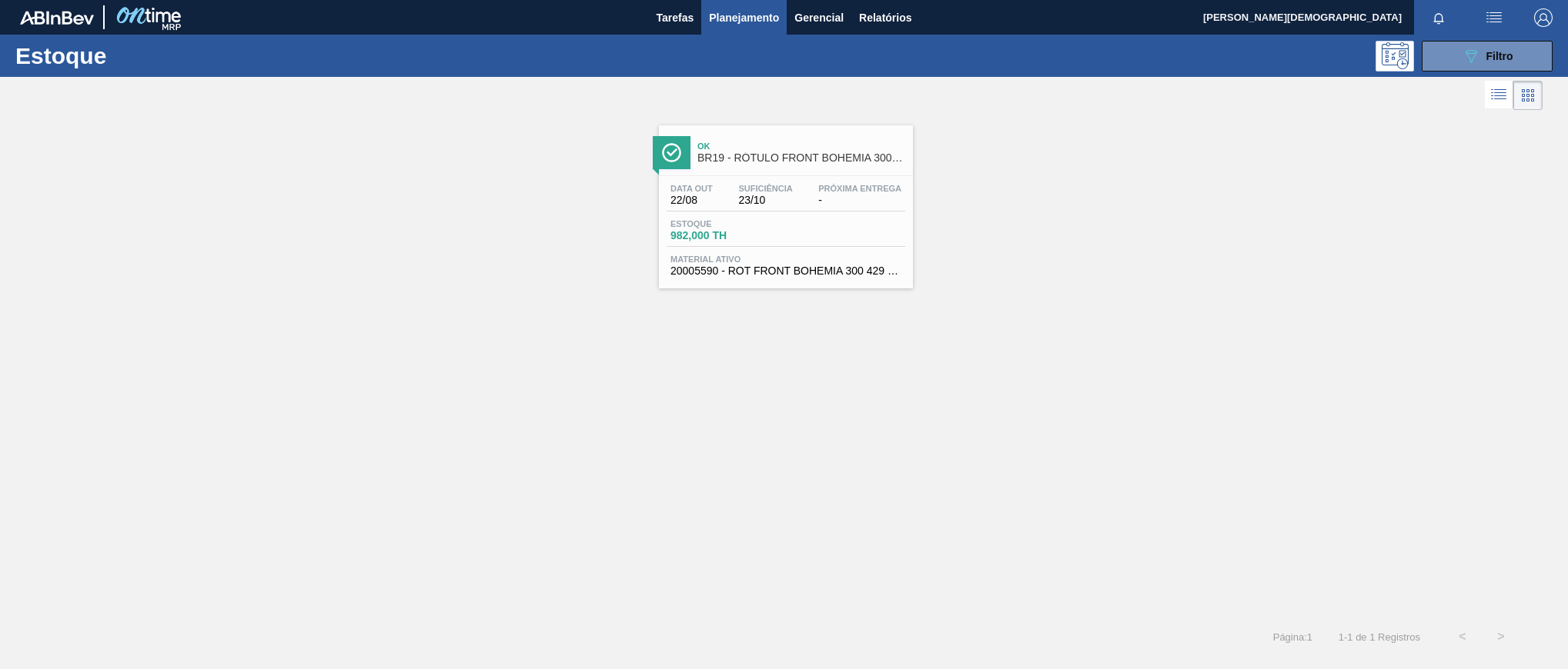
click at [843, 243] on div "Estoque 982,000 TH" at bounding box center [786, 233] width 239 height 27
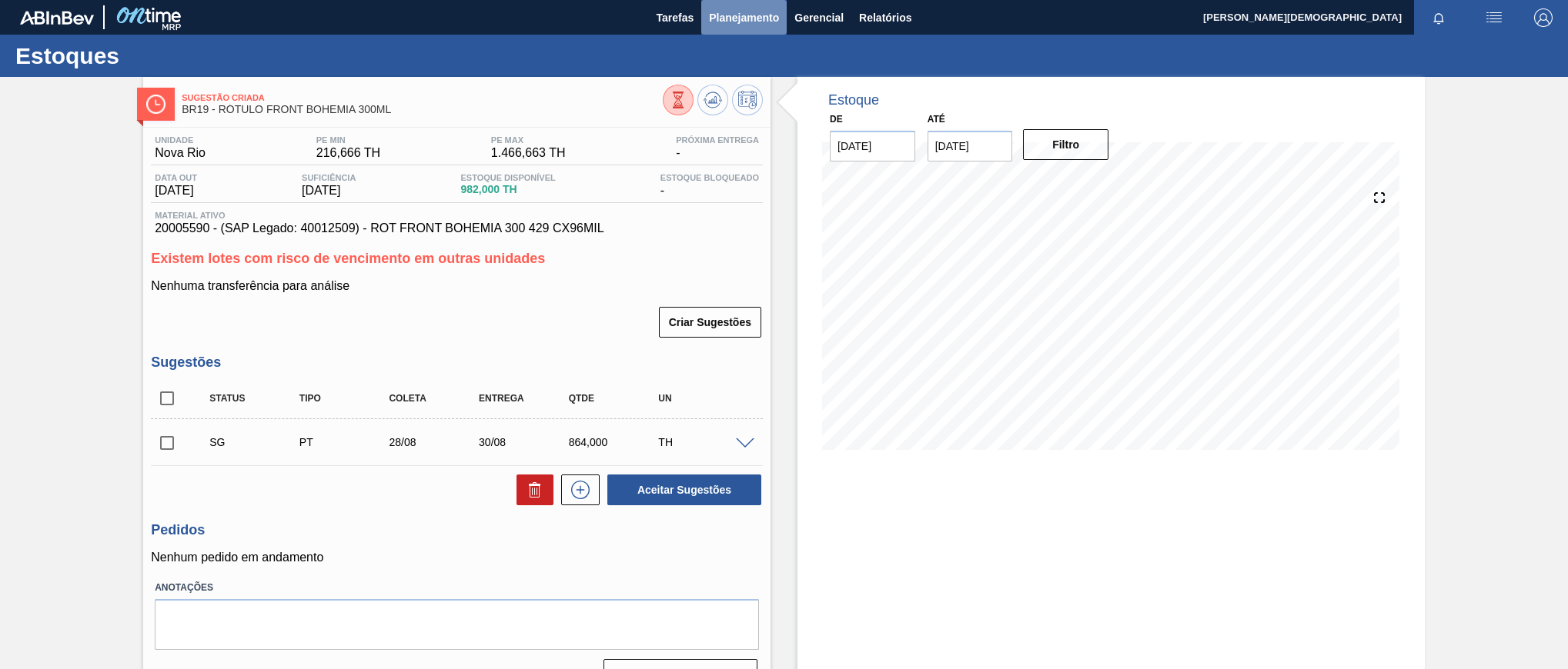
click at [744, 14] on span "Planejamento" at bounding box center [744, 18] width 70 height 19
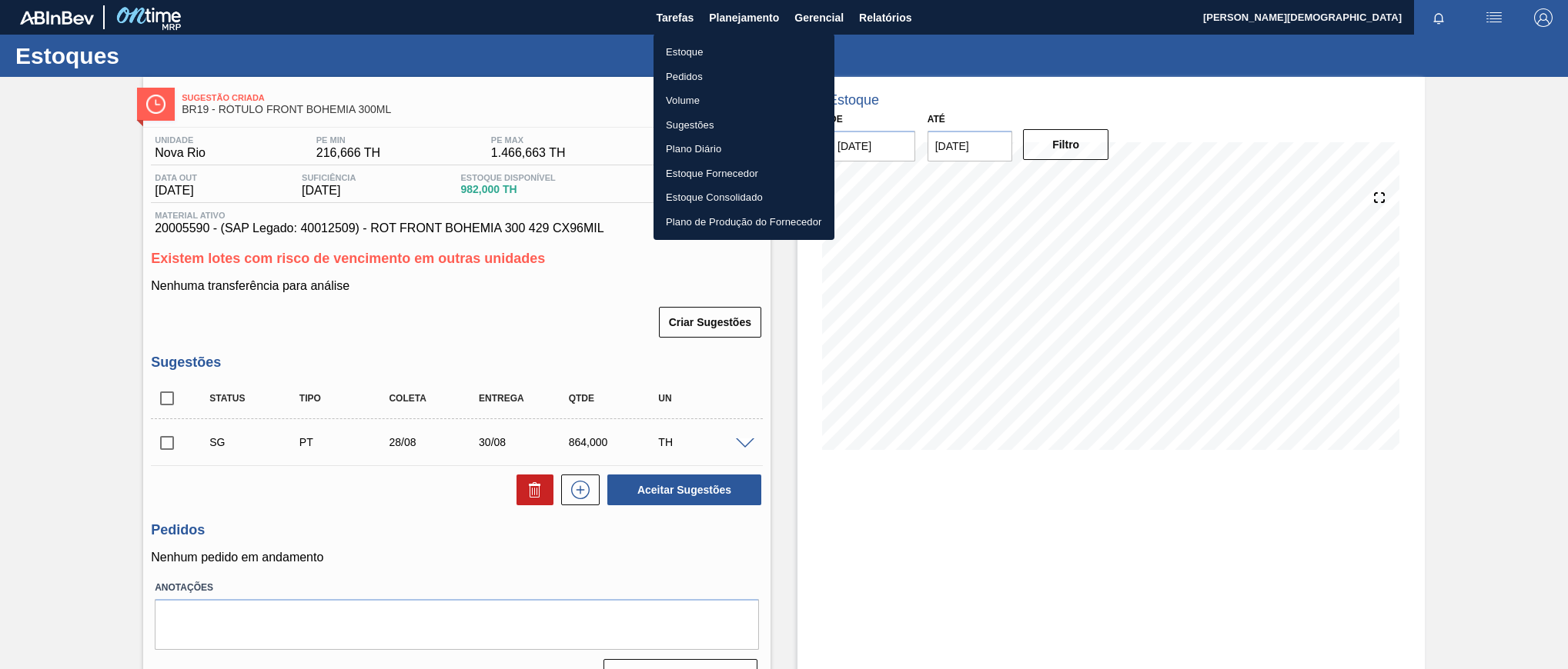
click at [742, 42] on li "Estoque" at bounding box center [743, 52] width 181 height 25
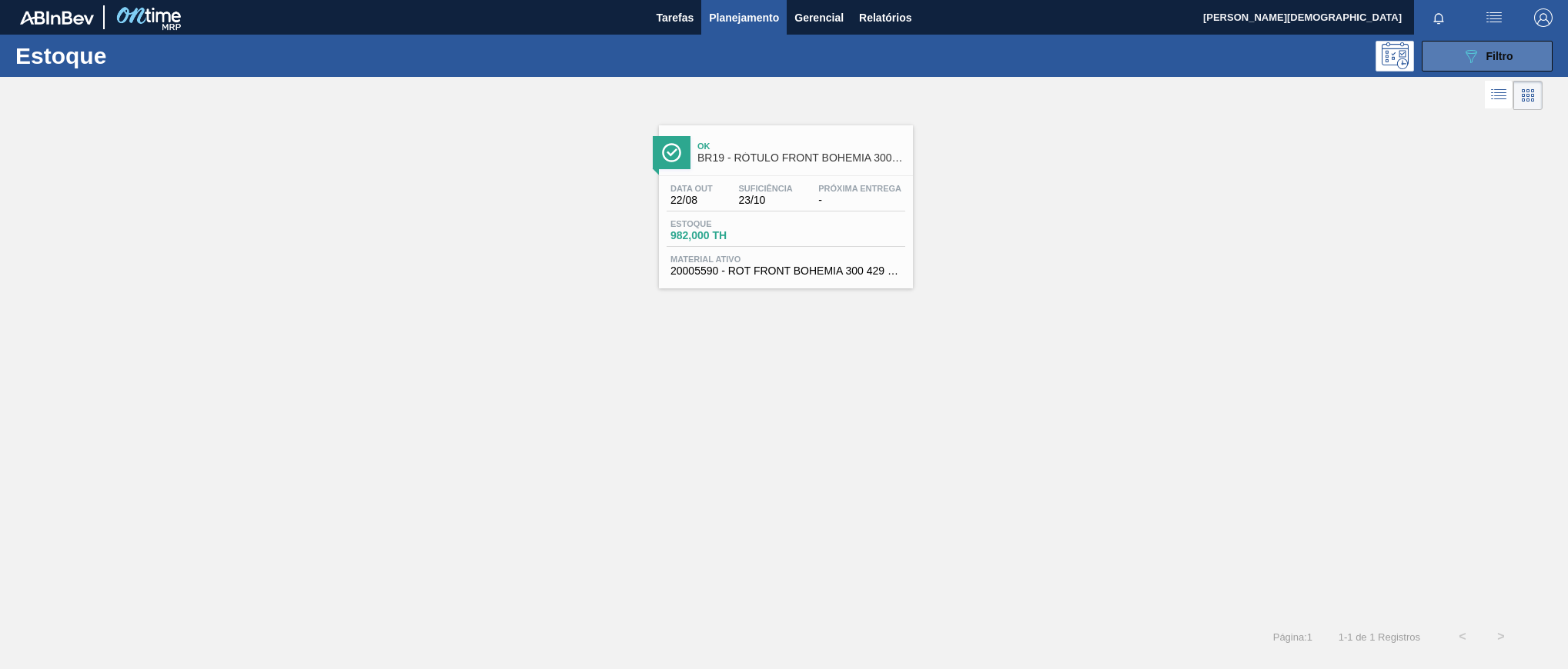
click at [1488, 47] on div "089F7B8B-B2A5-4AFE-B5C0-19BA573D28AC Filtro" at bounding box center [1487, 56] width 51 height 19
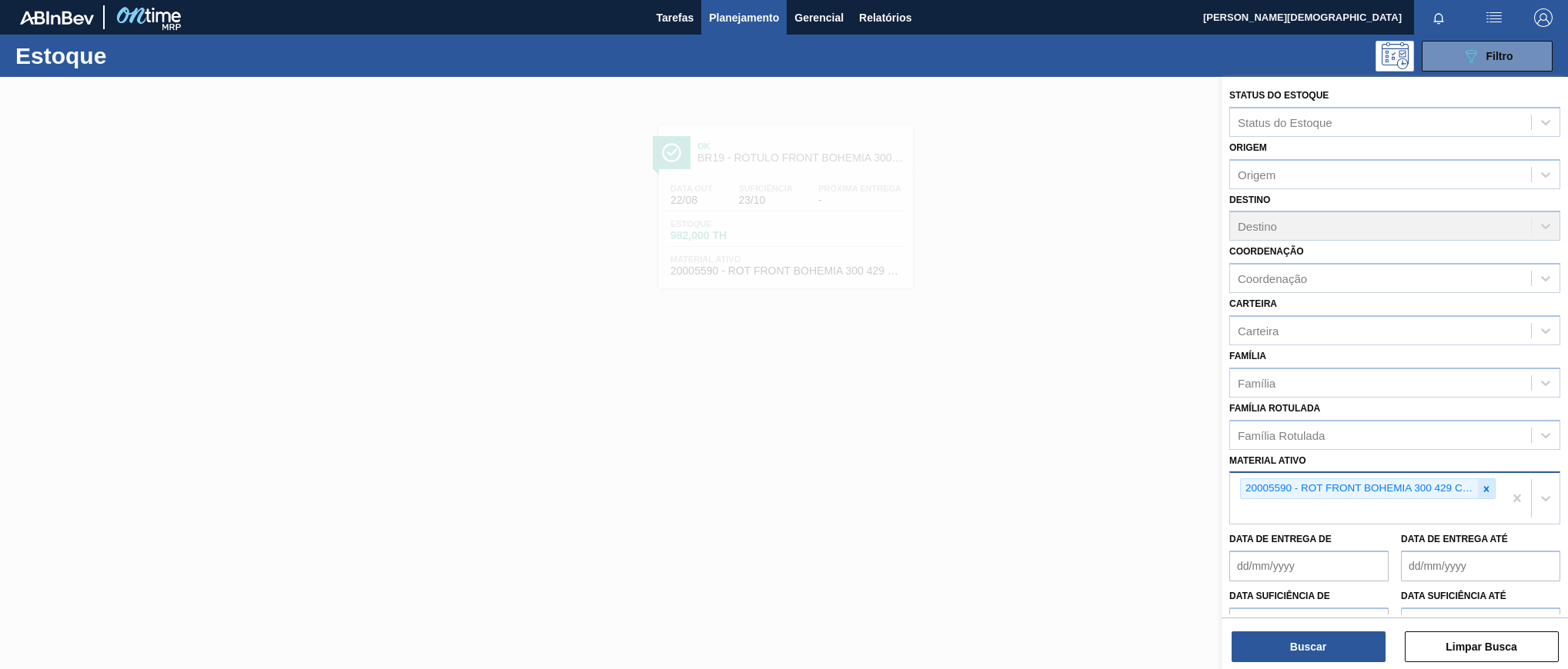
click at [1483, 490] on icon at bounding box center [1486, 489] width 11 height 11
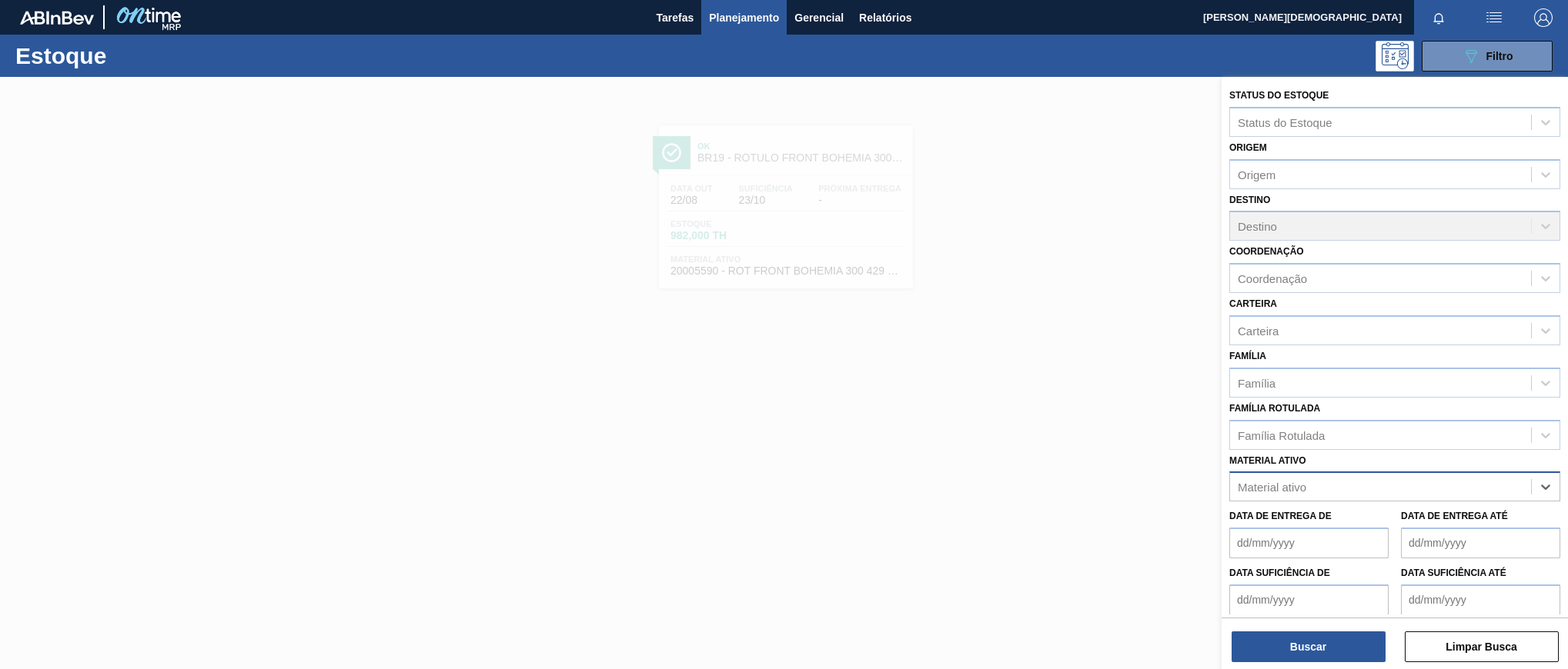
paste ativo "30012824"
type ativo "30012824"
click at [1322, 520] on div "30012824 - CX. CART. ORIG 473ML C12 SLK 429" at bounding box center [1394, 524] width 331 height 28
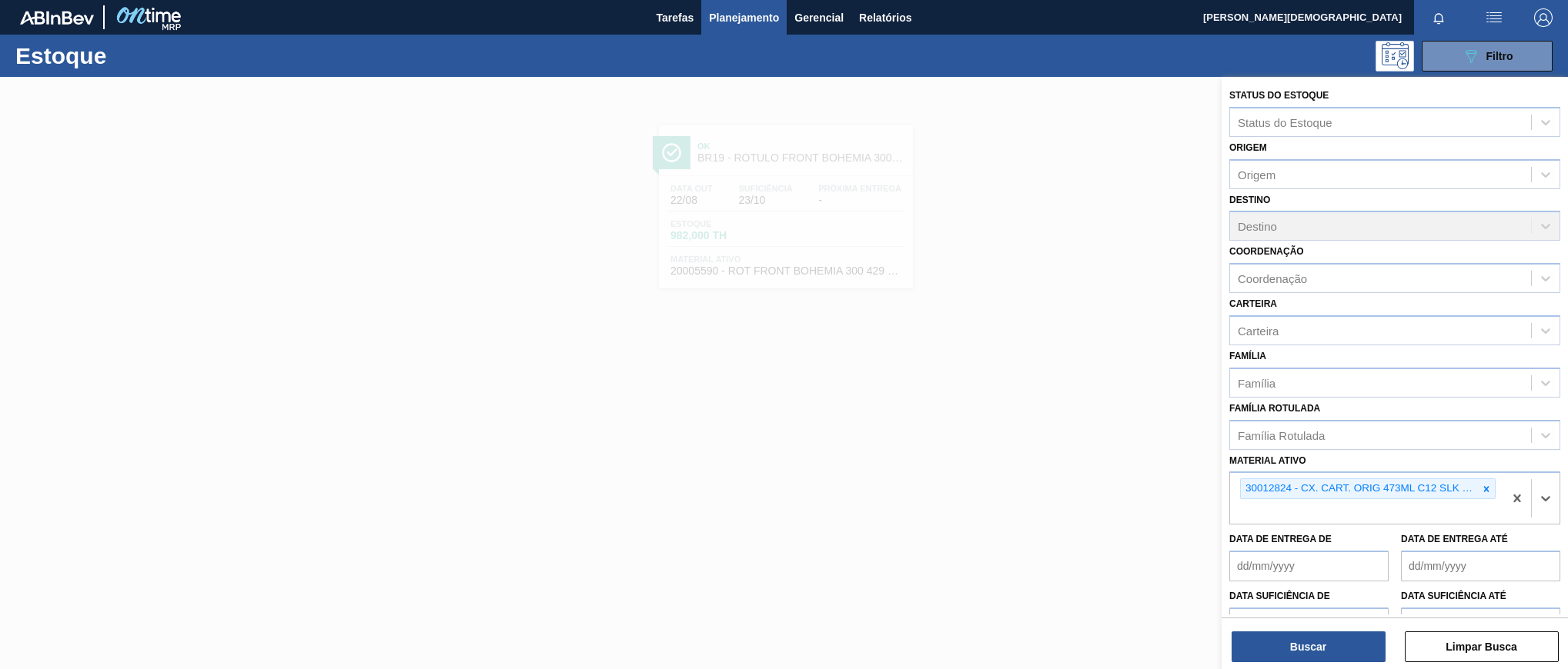
click at [1339, 0] on html "Tarefas Planejamento Gerencial Relatórios [PERSON_NAME] [PERSON_NAME] todas com…" at bounding box center [784, 0] width 1568 height 0
click at [1330, 652] on button "Buscar" at bounding box center [1309, 647] width 154 height 31
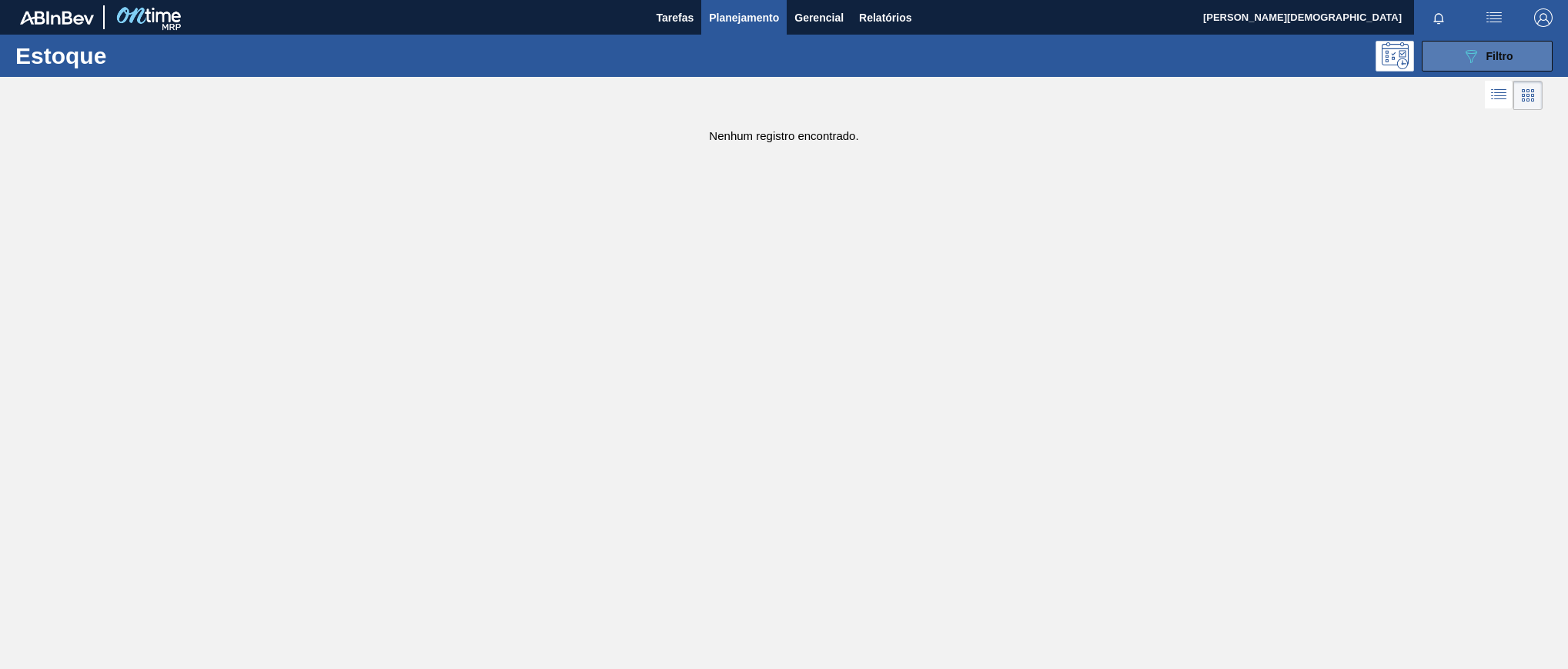
click at [1513, 62] on button "089F7B8B-B2A5-4AFE-B5C0-19BA573D28AC Filtro" at bounding box center [1487, 56] width 131 height 31
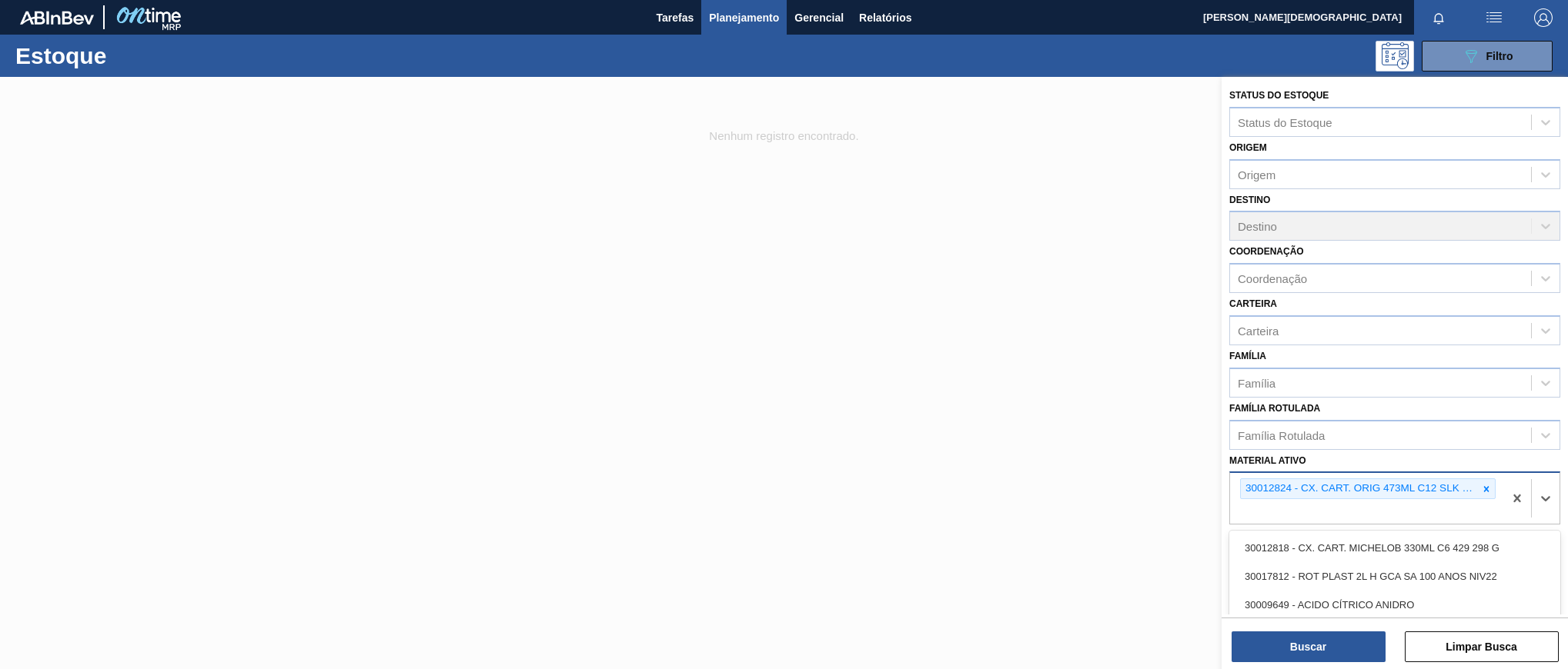
click at [1388, 510] on div "30012824 - CX. CART. ORIG 473ML C12 SLK 429" at bounding box center [1366, 498] width 273 height 50
paste ativo "30033883"
type ativo "30033883"
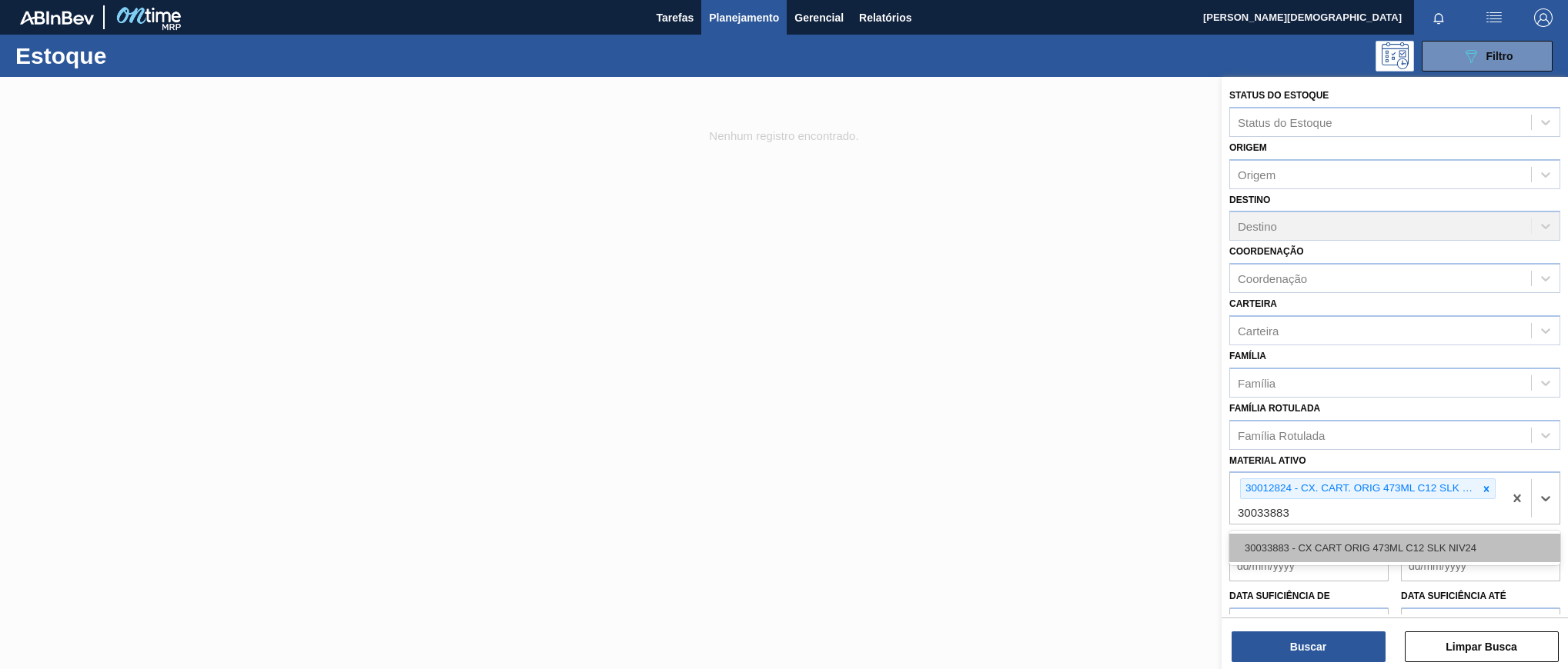
click at [1385, 549] on div "30033883 - CX CART ORIG 473ML C12 SLK NIV24" at bounding box center [1394, 548] width 331 height 28
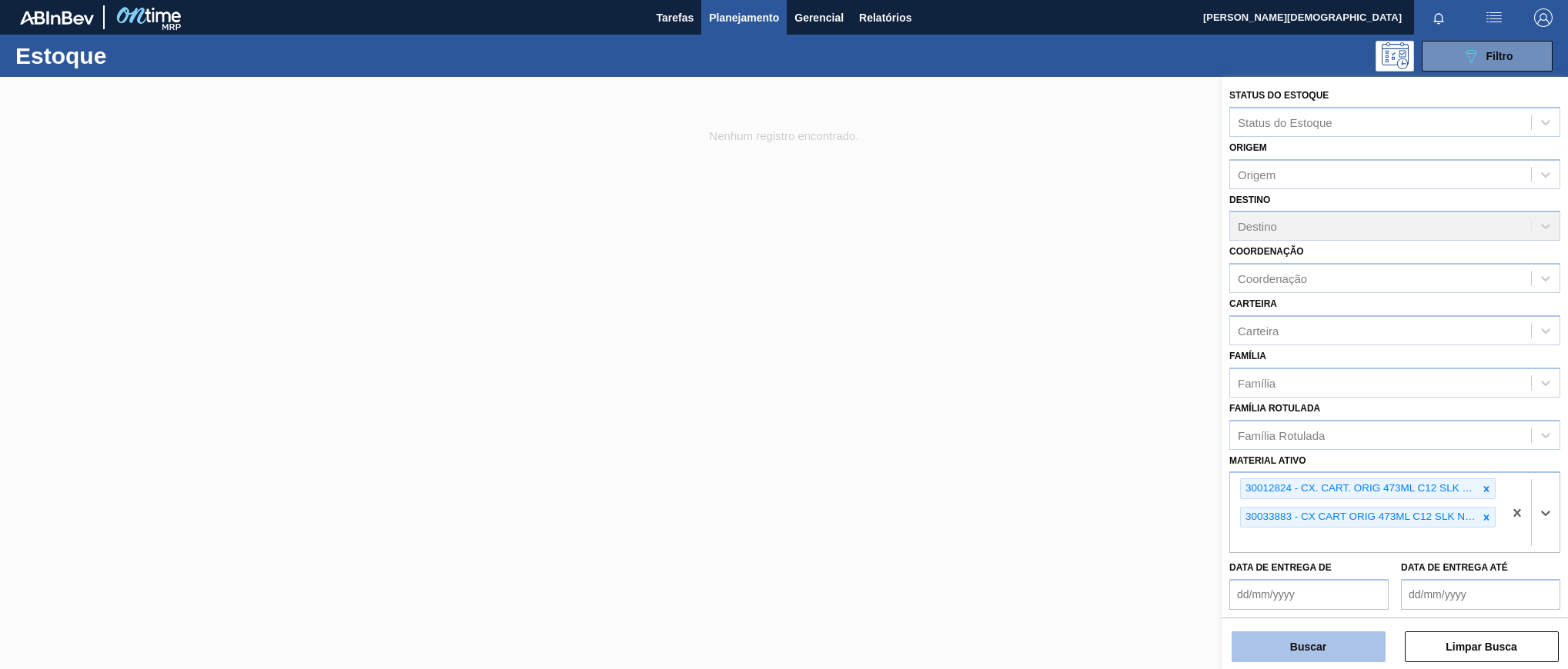
click at [1339, 637] on button "Buscar" at bounding box center [1309, 647] width 154 height 31
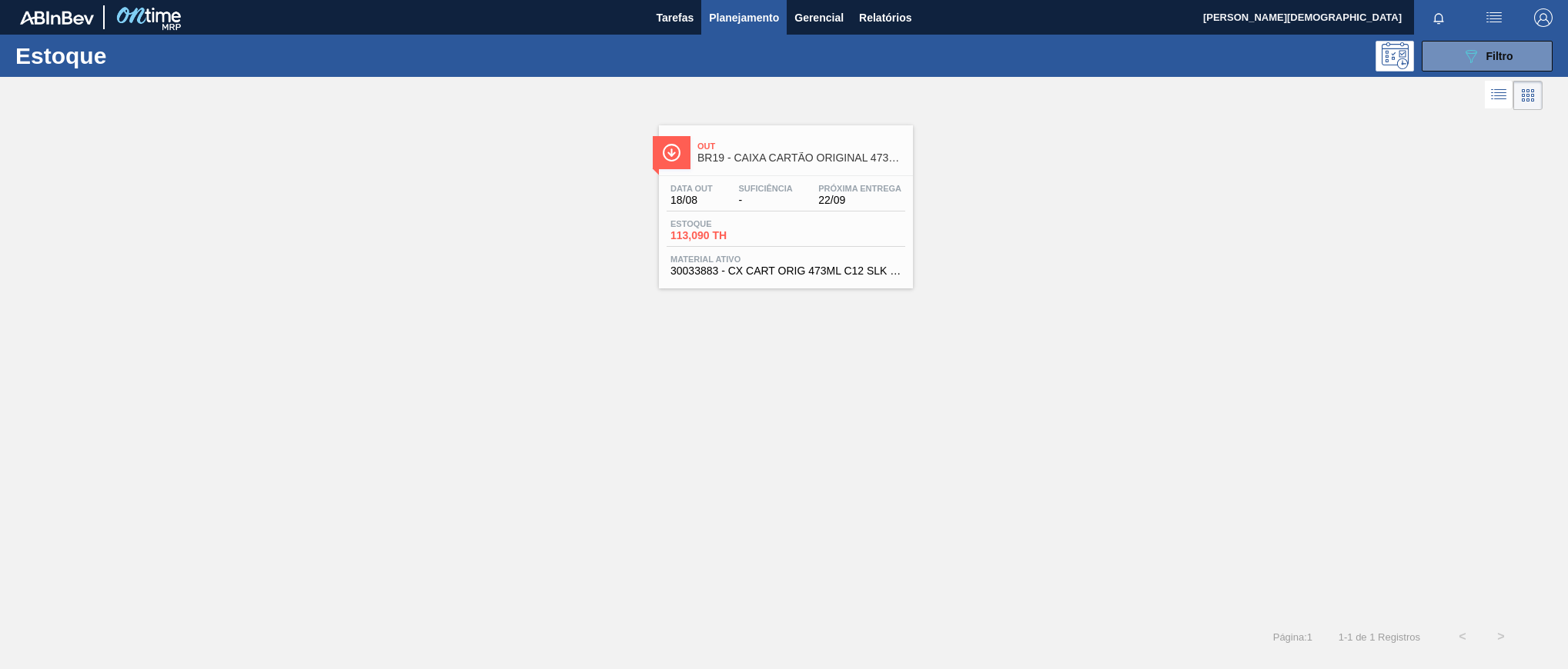
click at [580, 314] on div "Out BR19 - CAIXA CARTÃO ORIGINAL 473ML C12 SLEEK Data [DATE] Suficiência - Próx…" at bounding box center [784, 365] width 1568 height 504
click at [1519, 63] on button "089F7B8B-B2A5-4AFE-B5C0-19BA573D28AC Filtro" at bounding box center [1487, 56] width 131 height 31
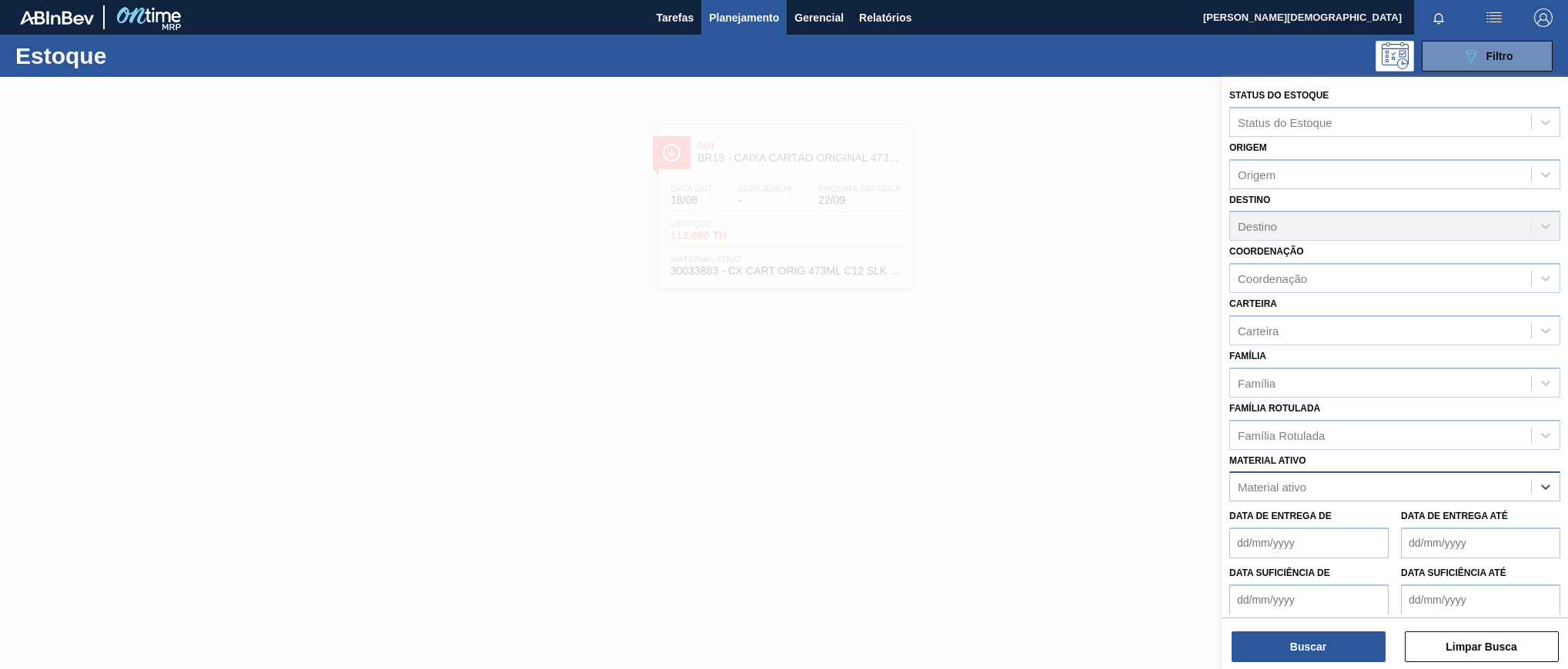
paste ativo "30003623"
type ativo "30003623"
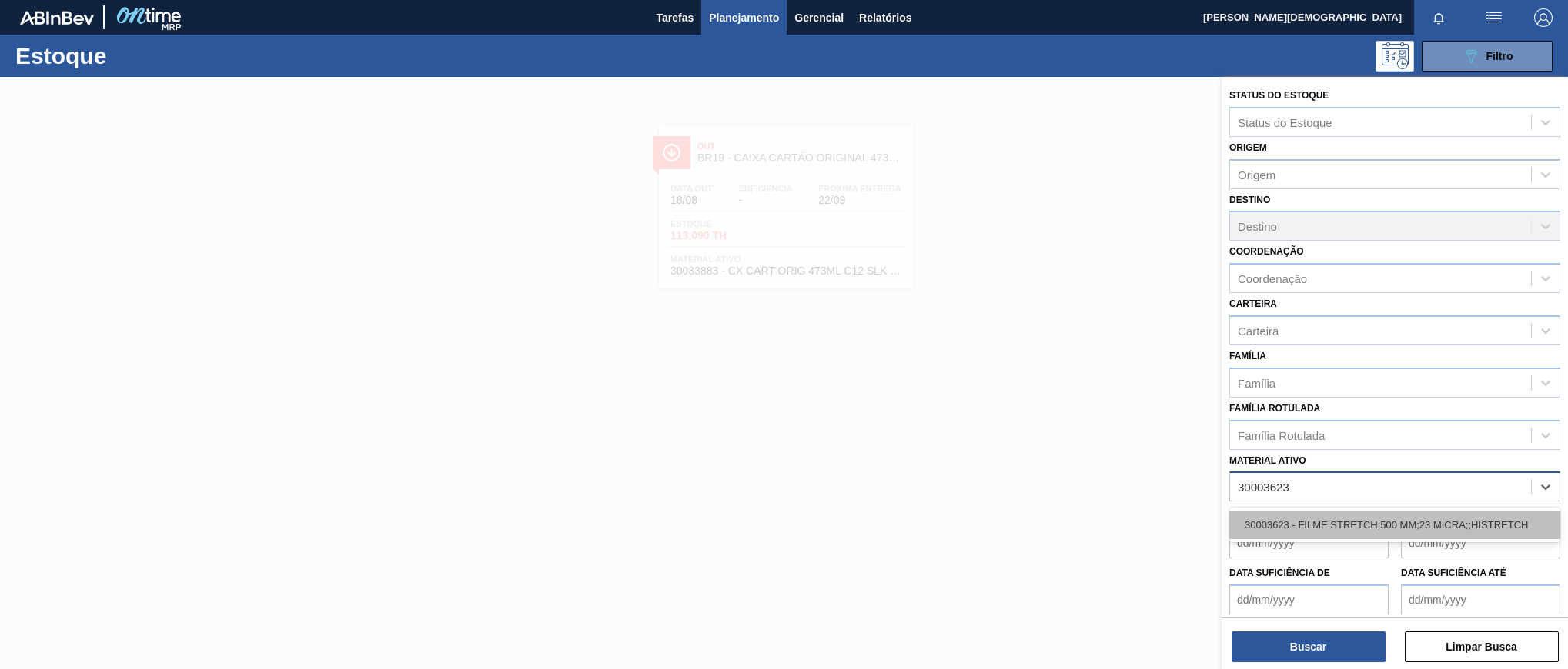
click at [1448, 519] on div "30003623 - FILME STRETCH;500 MM;23 MICRA;;HISTRETCH" at bounding box center [1394, 524] width 331 height 28
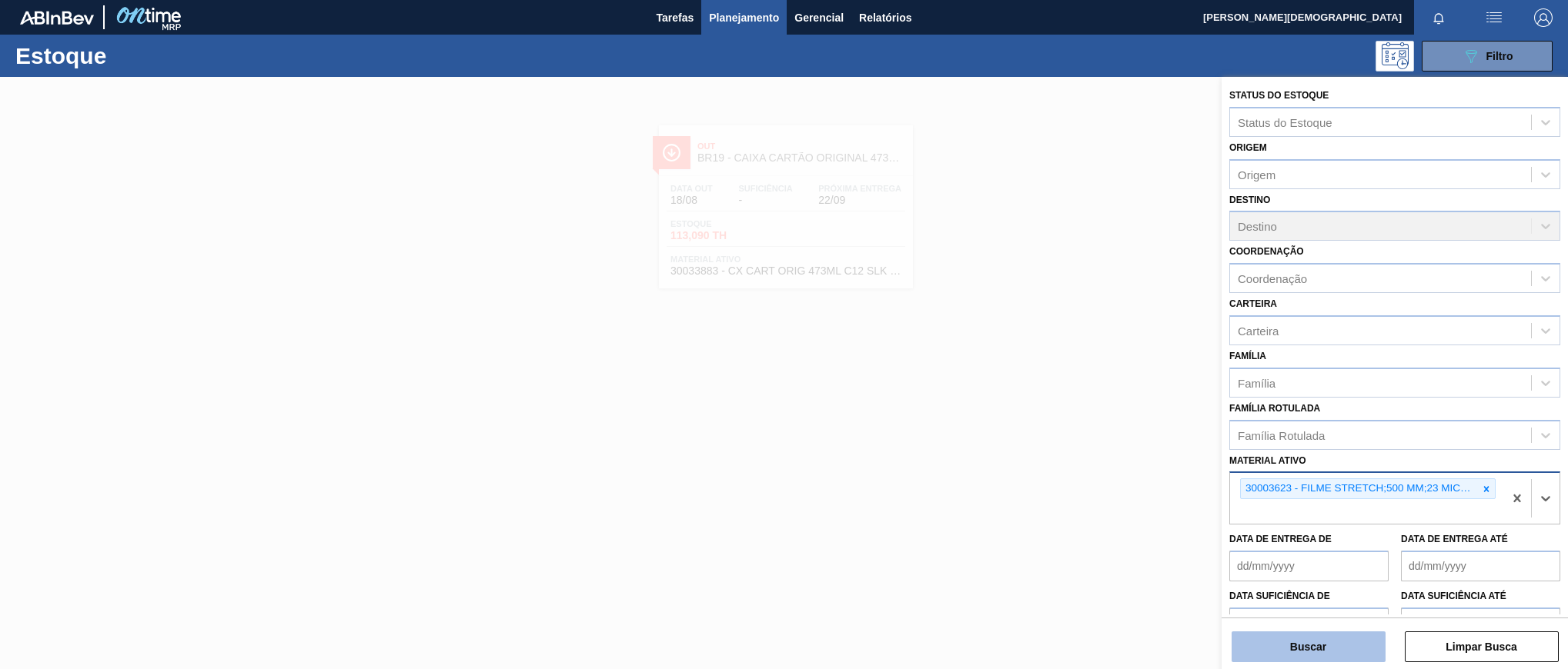
click at [1361, 642] on button "Buscar" at bounding box center [1309, 647] width 154 height 31
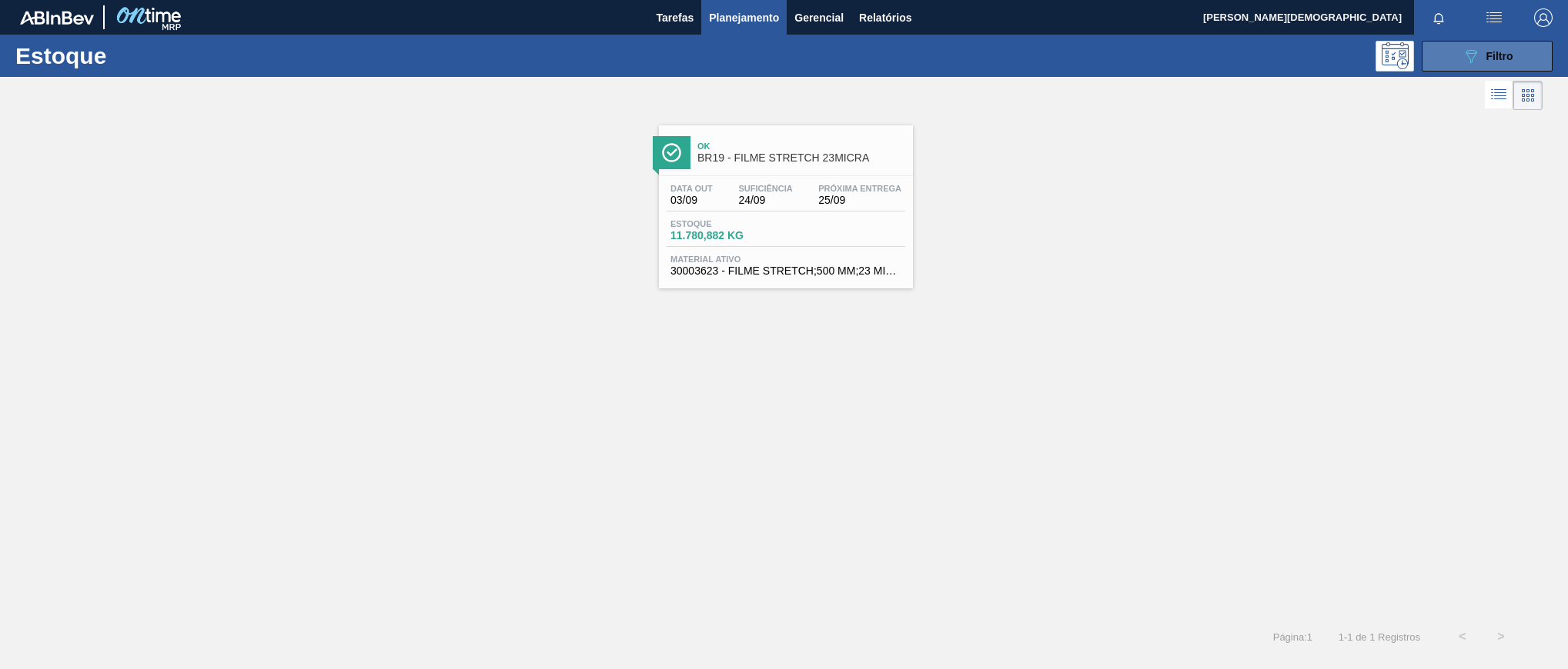
click at [1494, 65] on button "089F7B8B-B2A5-4AFE-B5C0-19BA573D28AC Filtro" at bounding box center [1487, 56] width 131 height 31
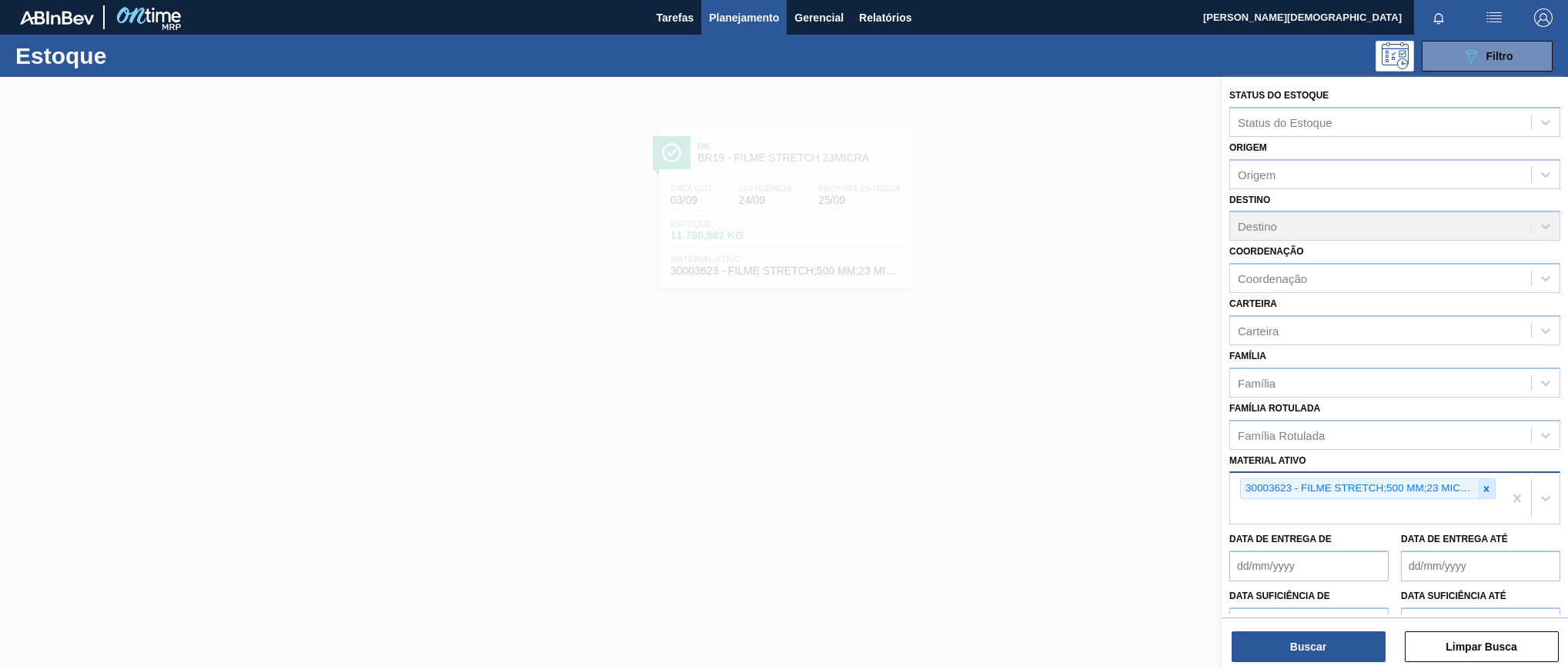
click at [1488, 487] on icon at bounding box center [1486, 489] width 11 height 11
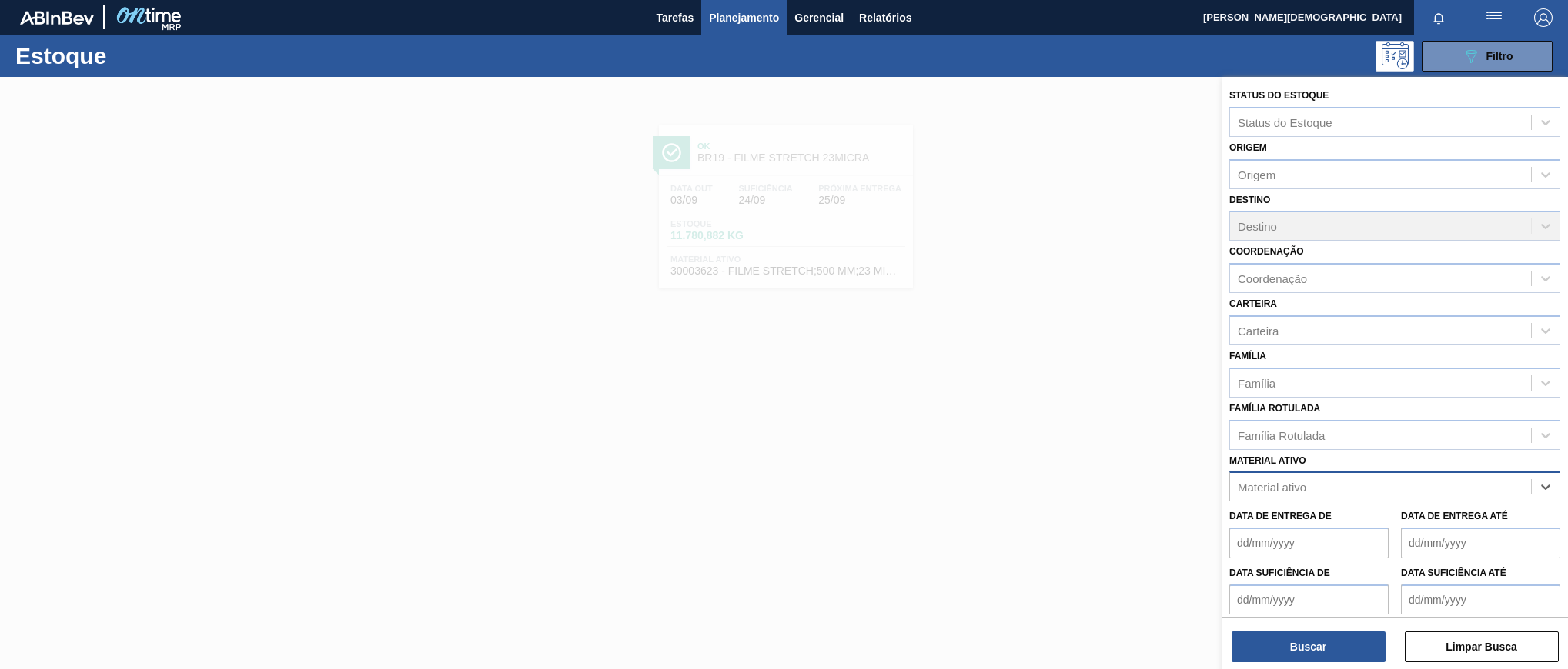
paste ativo "20005590"
type ativo "20005590"
click at [1421, 529] on div "20005590 - ROT FRONT BOHEMIA 300 429 CX96MIL" at bounding box center [1394, 524] width 331 height 28
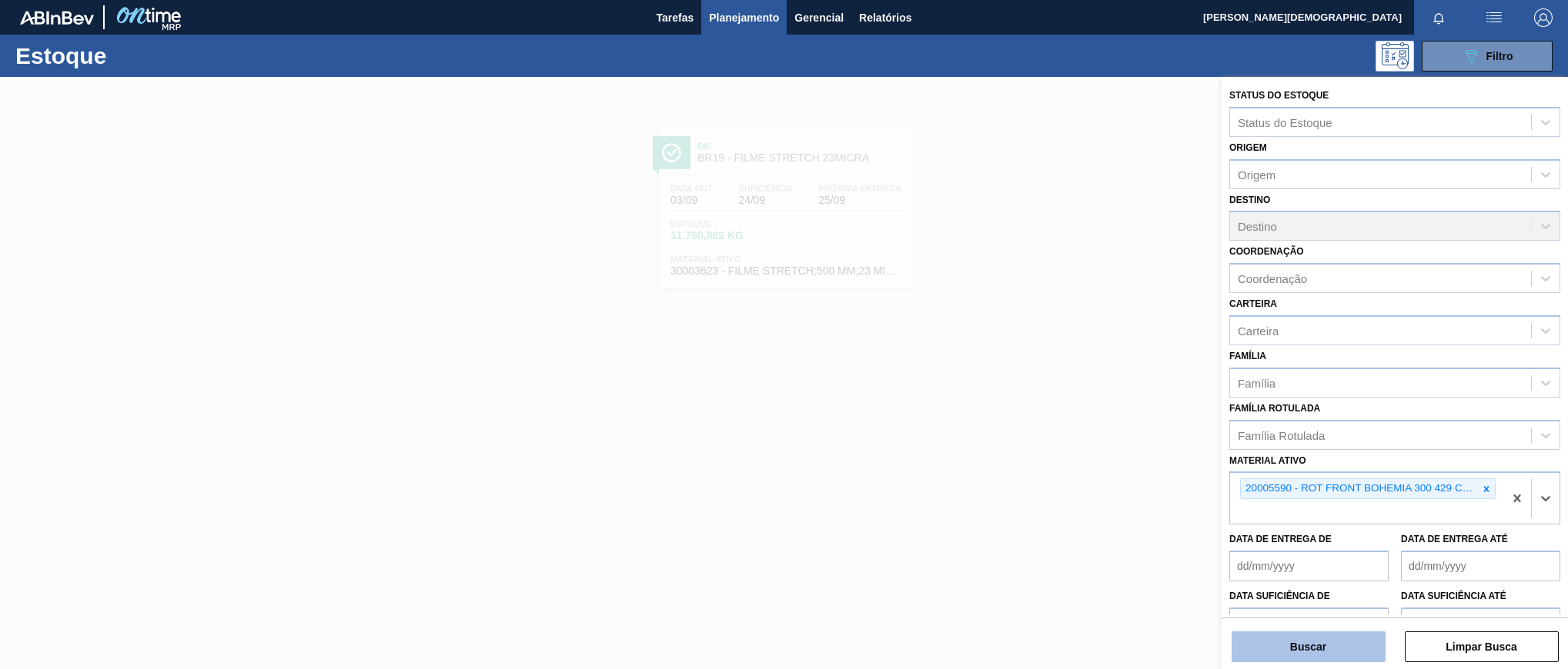
click at [1351, 658] on button "Buscar" at bounding box center [1309, 647] width 154 height 31
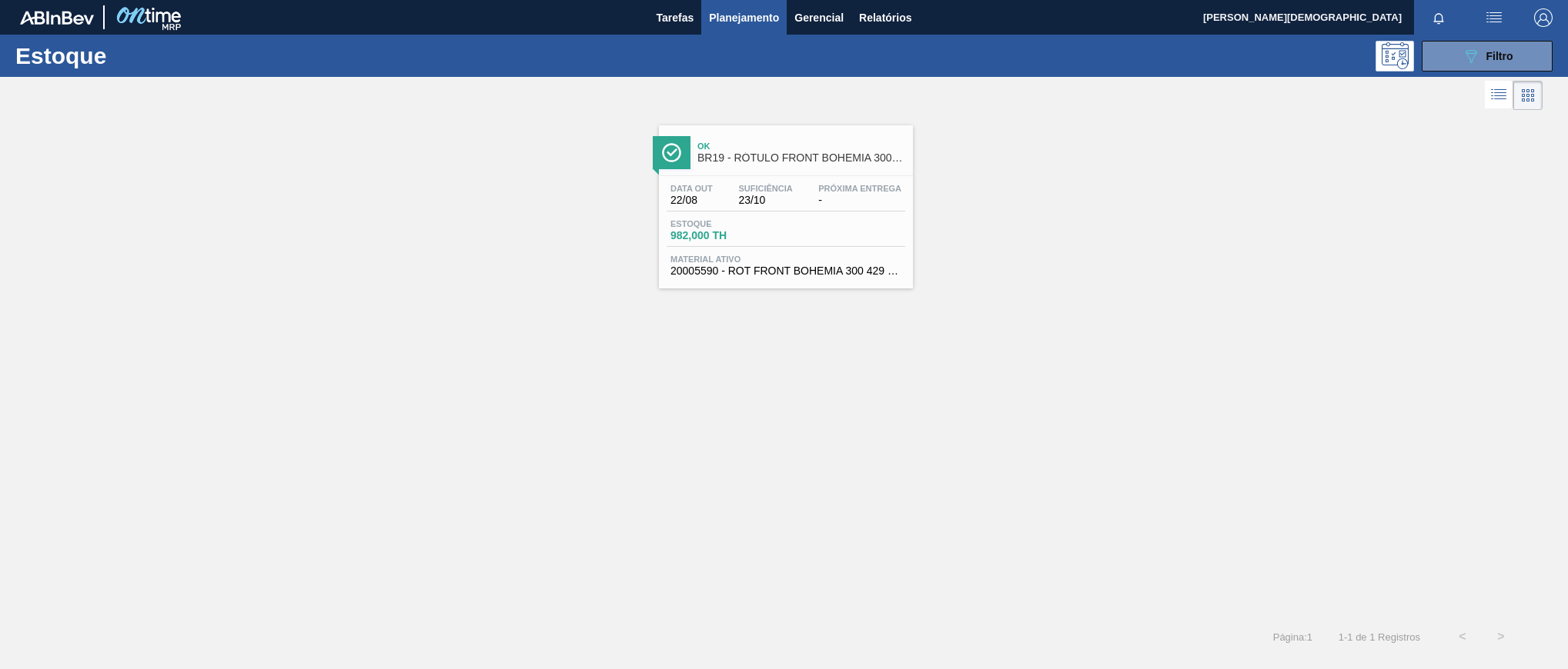
click at [822, 209] on div "Data [DATE] Suficiência 23/10 Próxima Entrega -" at bounding box center [786, 198] width 239 height 27
